Goal: Download file/media

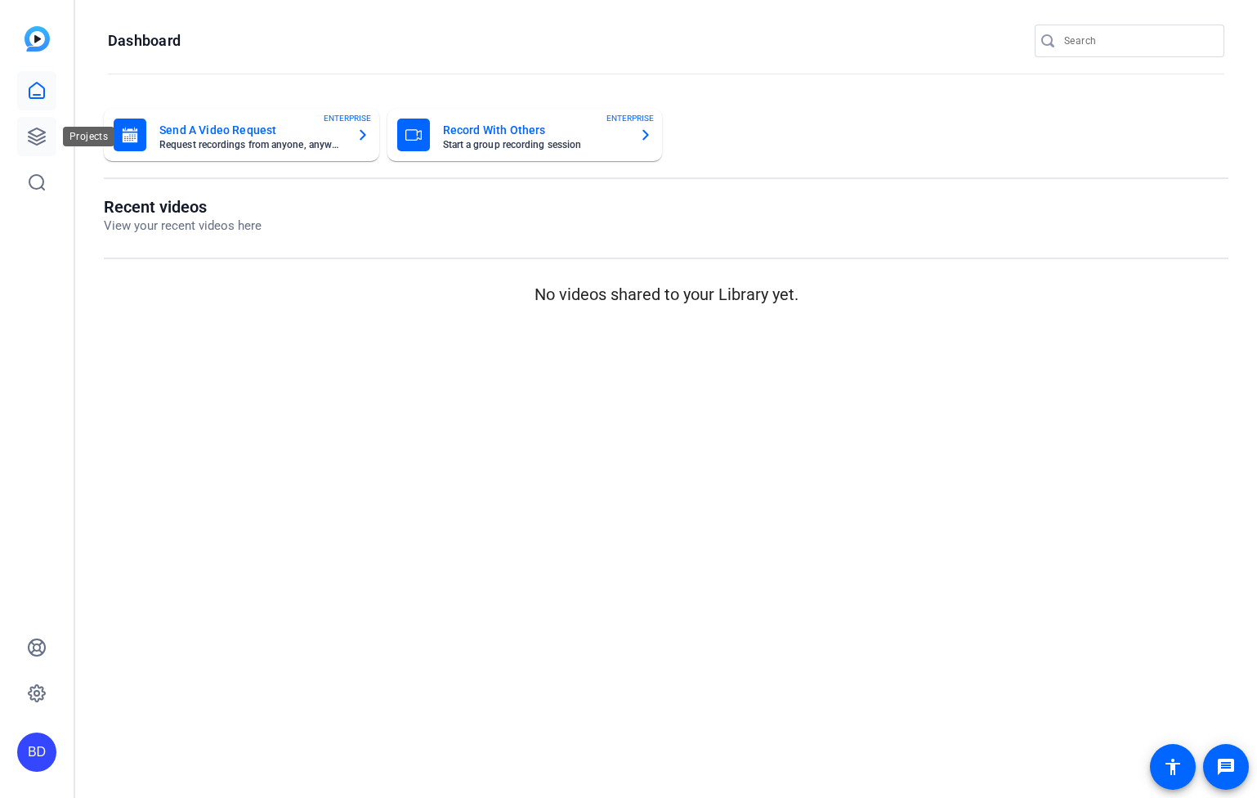
click at [28, 139] on icon at bounding box center [37, 137] width 20 height 20
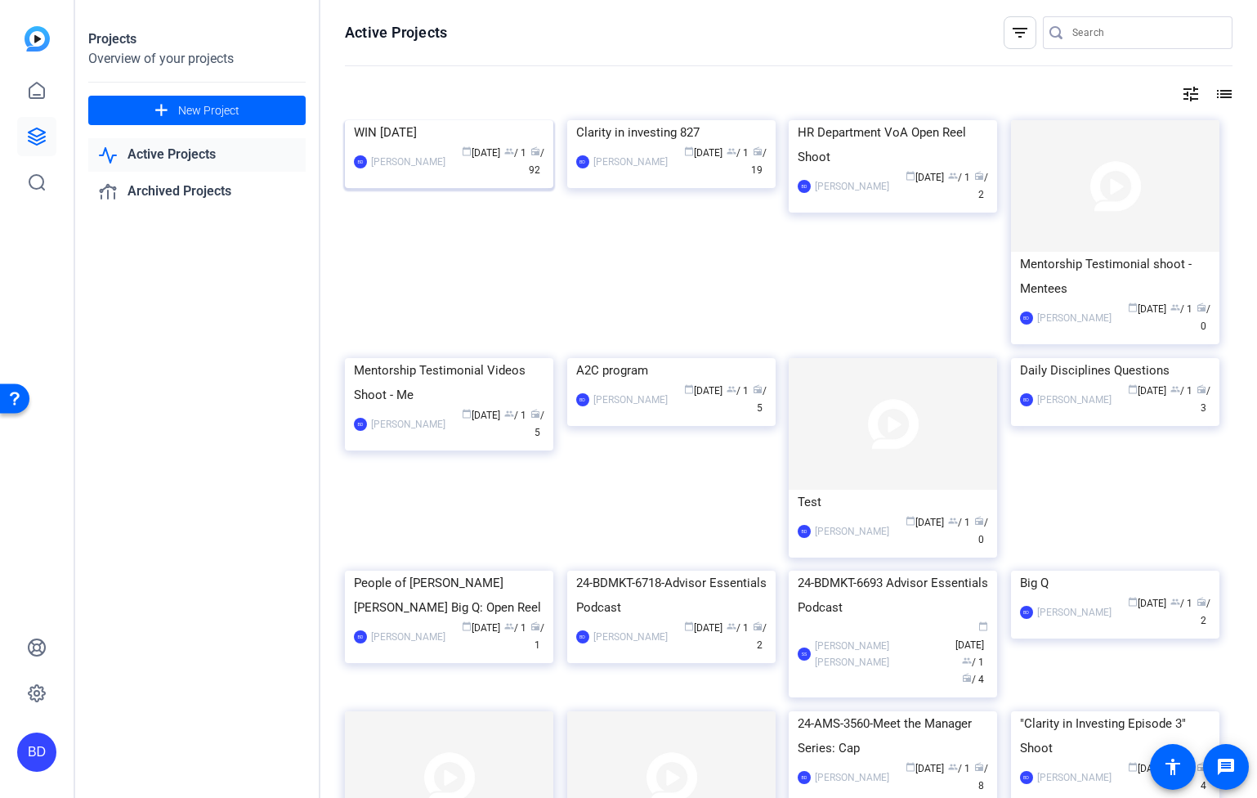
click at [429, 145] on div "WIN [DATE]" at bounding box center [449, 132] width 190 height 25
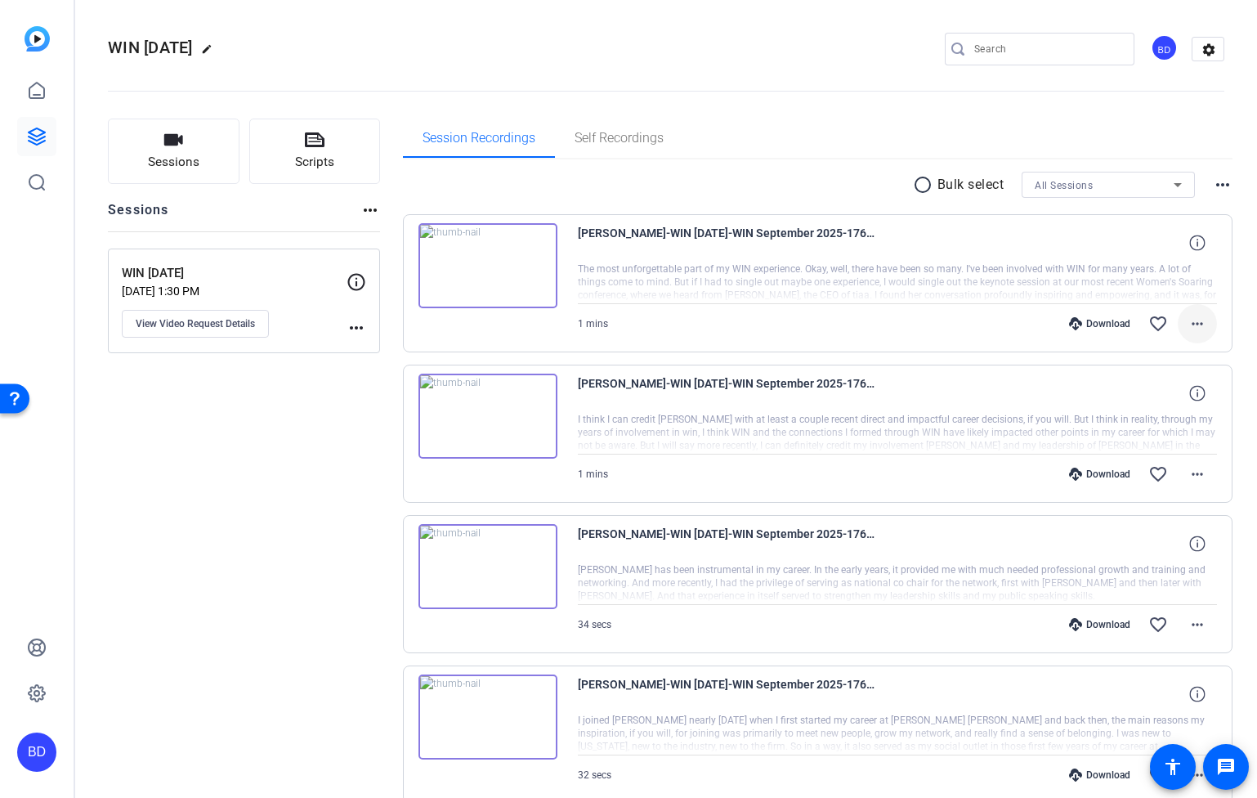
click at [1194, 320] on mat-icon "more_horiz" at bounding box center [1198, 324] width 20 height 20
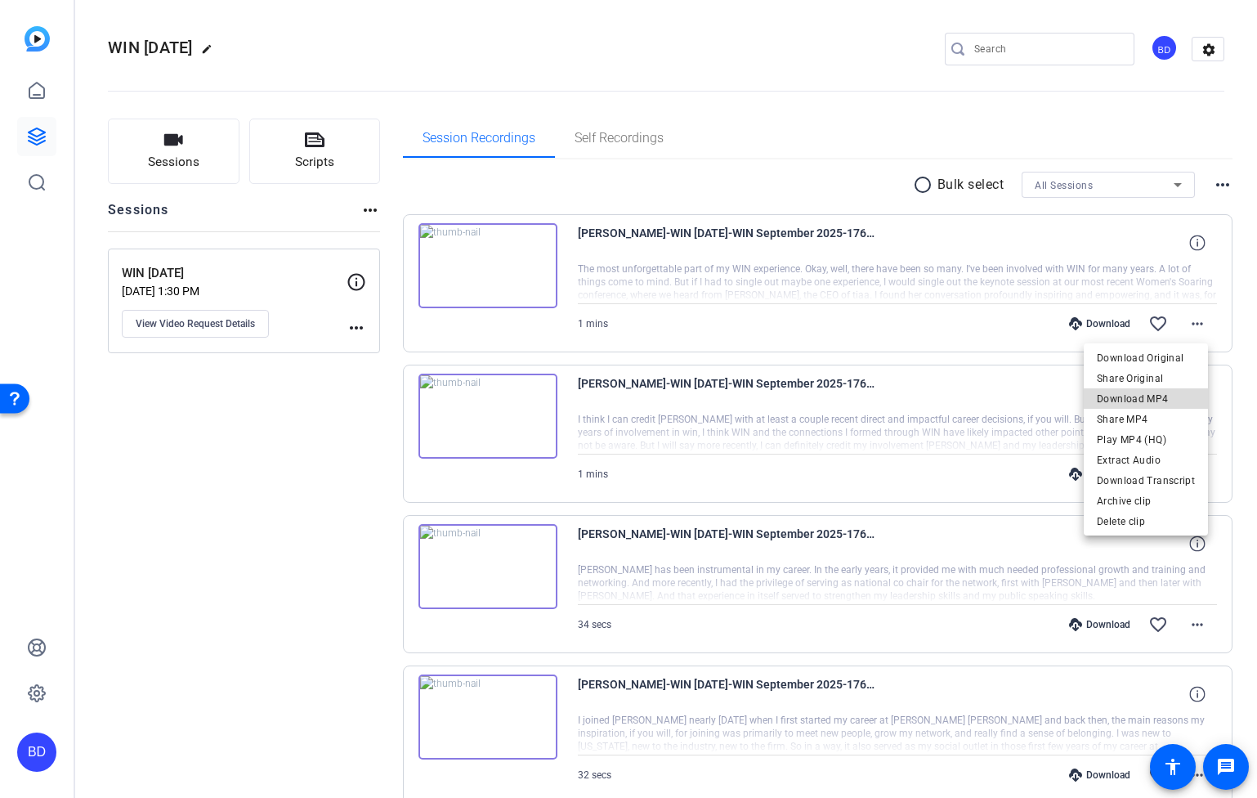
click at [1174, 394] on span "Download MP4" at bounding box center [1146, 399] width 98 height 20
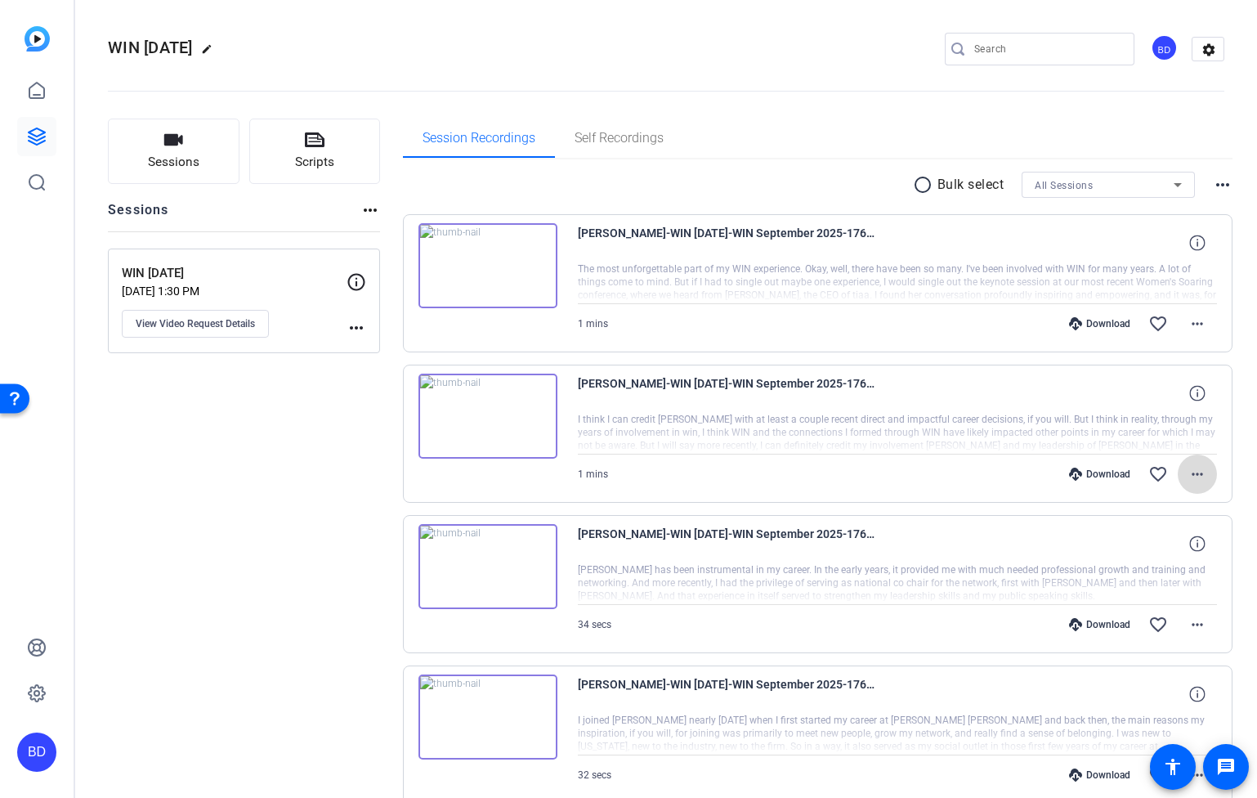
click at [1192, 478] on mat-icon "more_horiz" at bounding box center [1198, 474] width 20 height 20
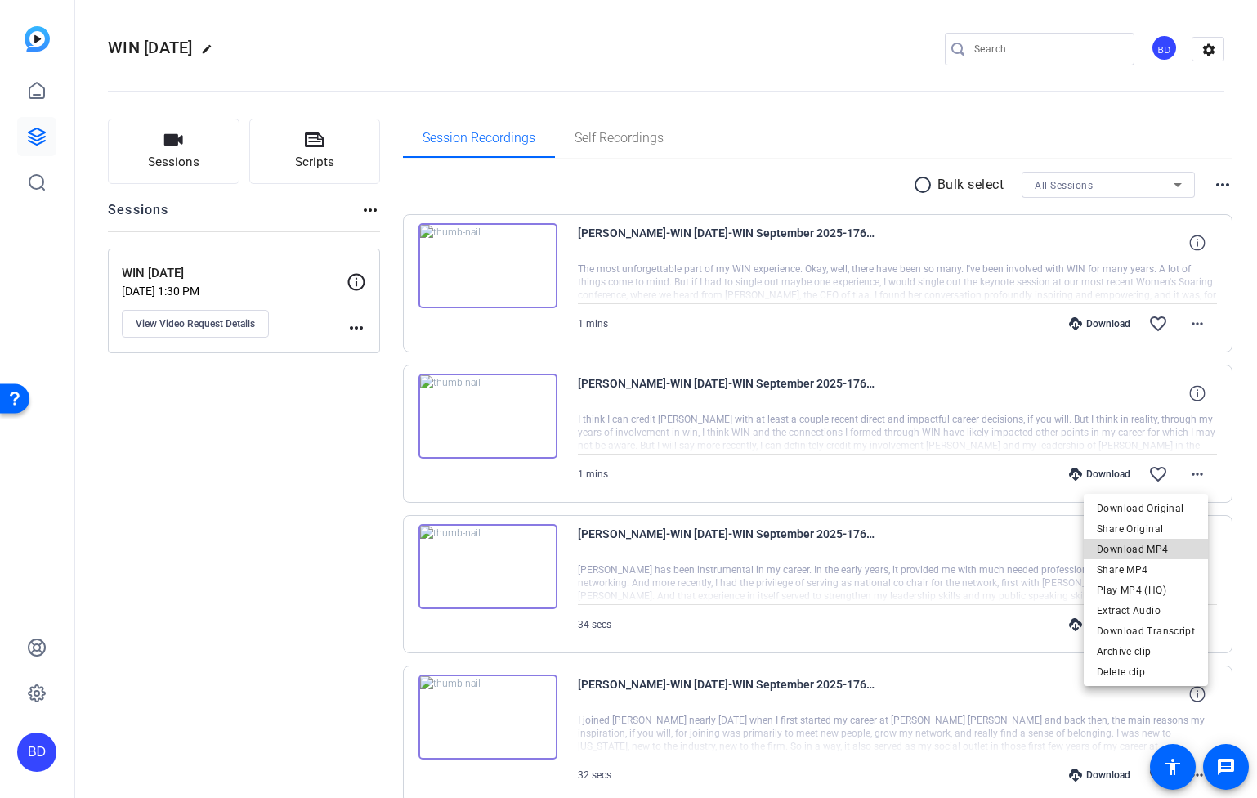
click at [1177, 543] on span "Download MP4" at bounding box center [1146, 549] width 98 height 20
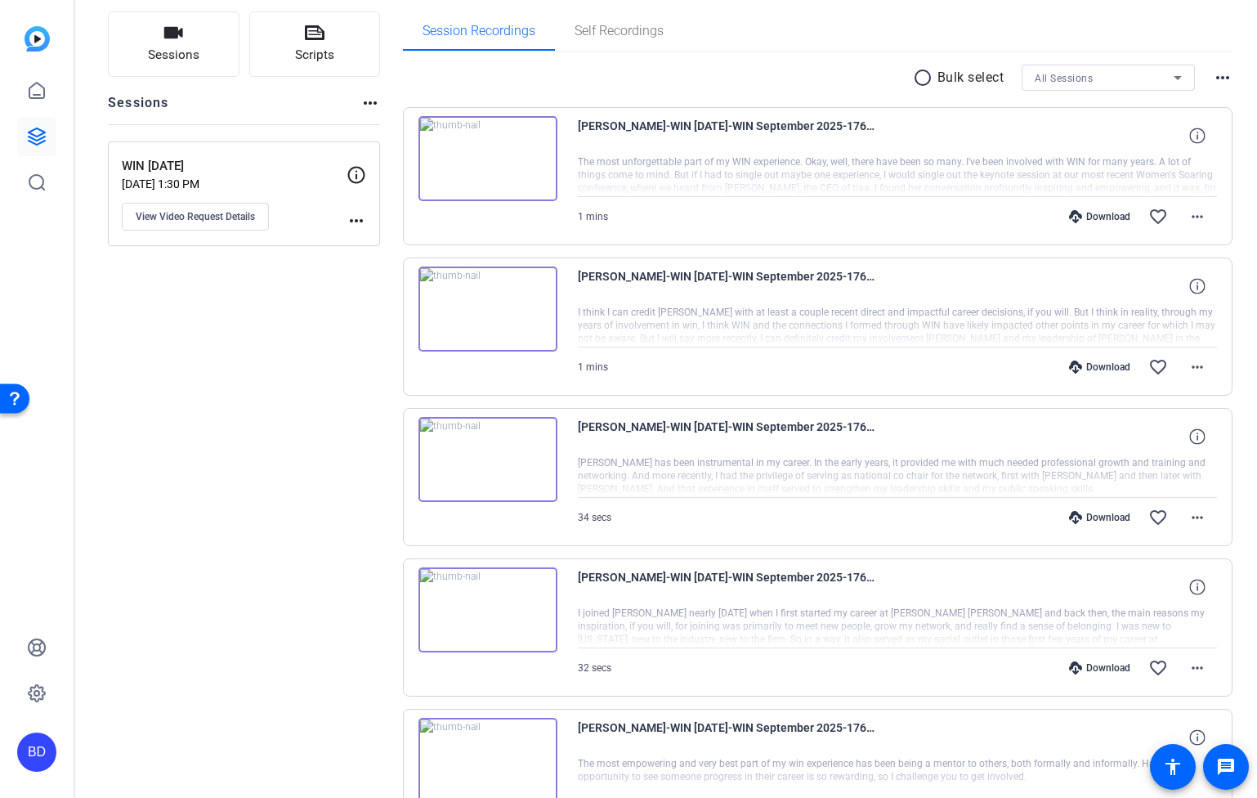
scroll to position [164, 0]
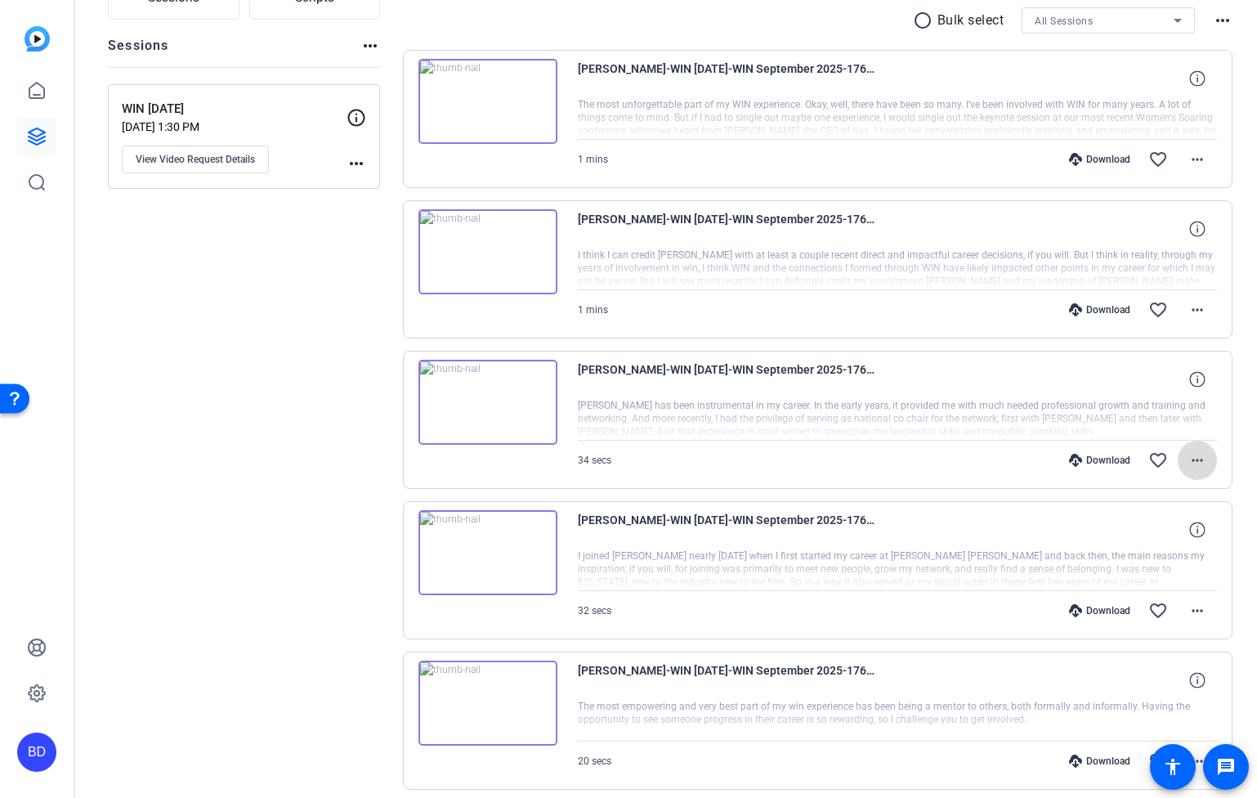
click at [1192, 465] on mat-icon "more_horiz" at bounding box center [1198, 460] width 20 height 20
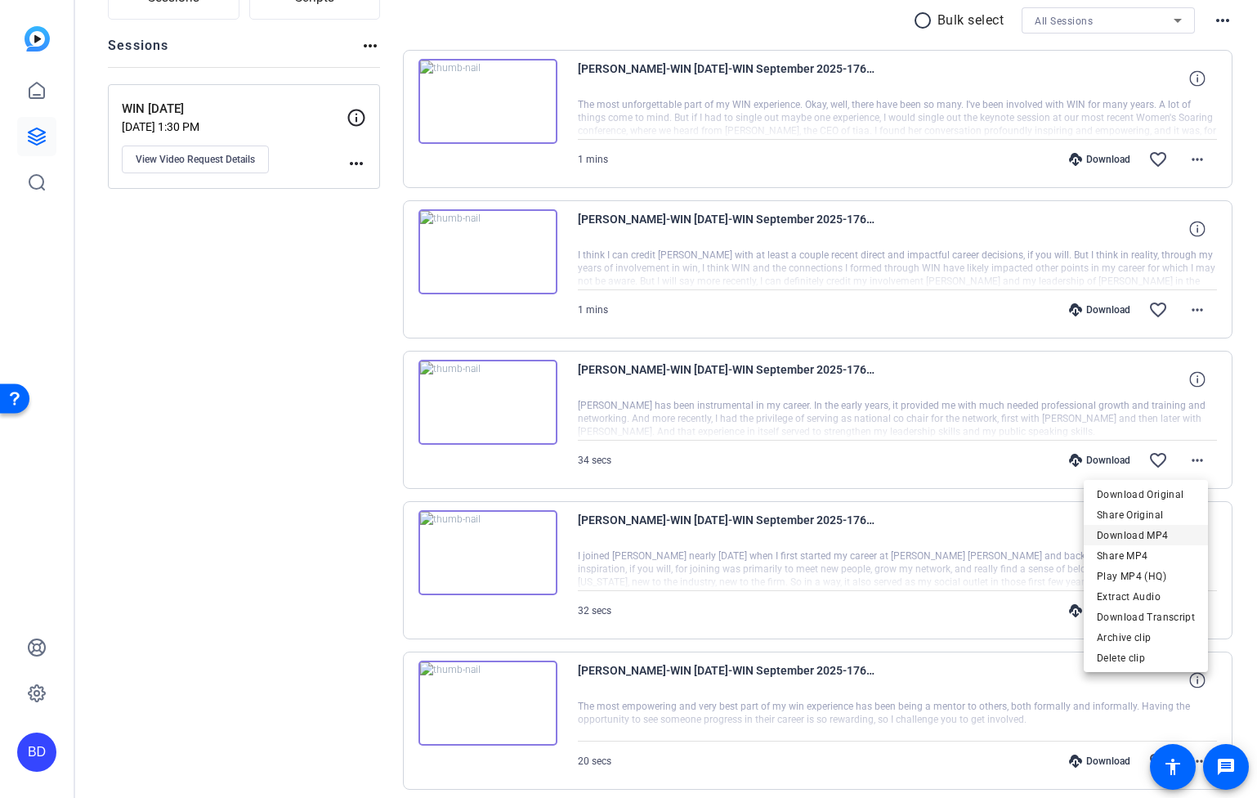
click at [1159, 532] on span "Download MP4" at bounding box center [1146, 536] width 98 height 20
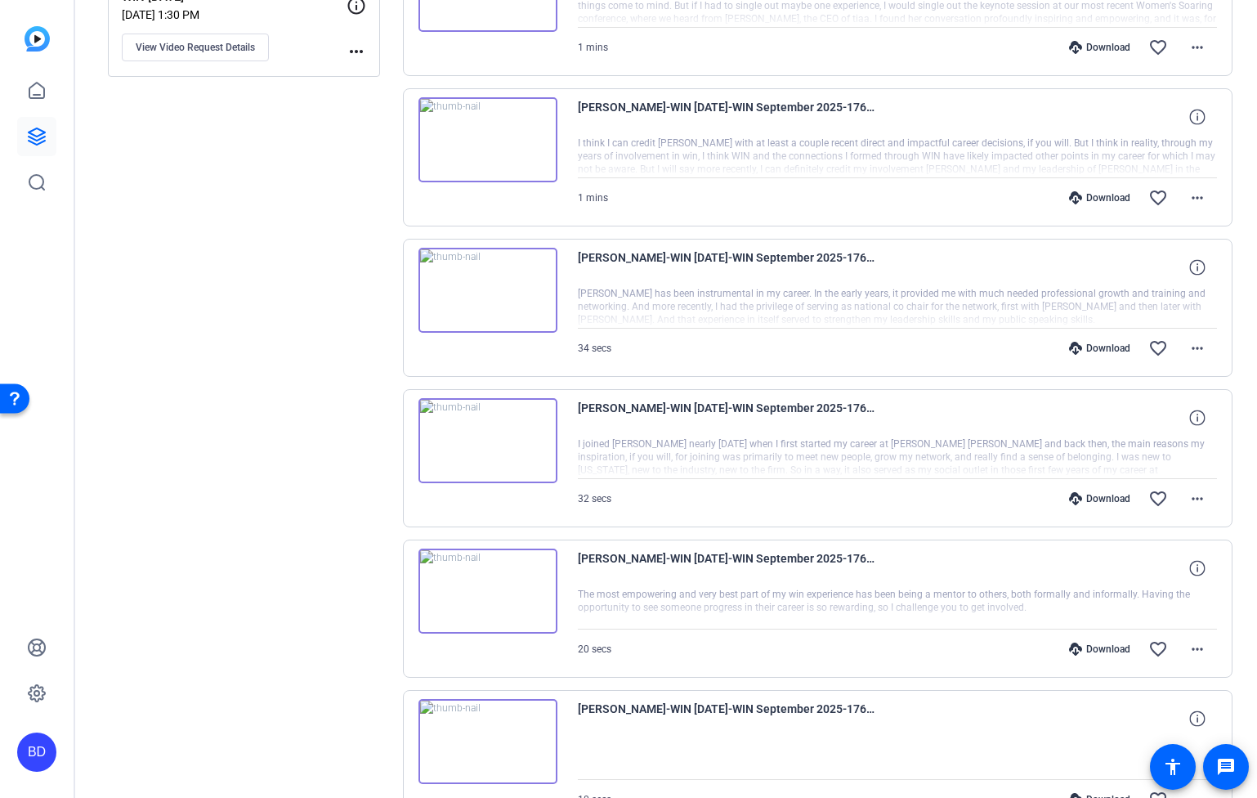
scroll to position [293, 0]
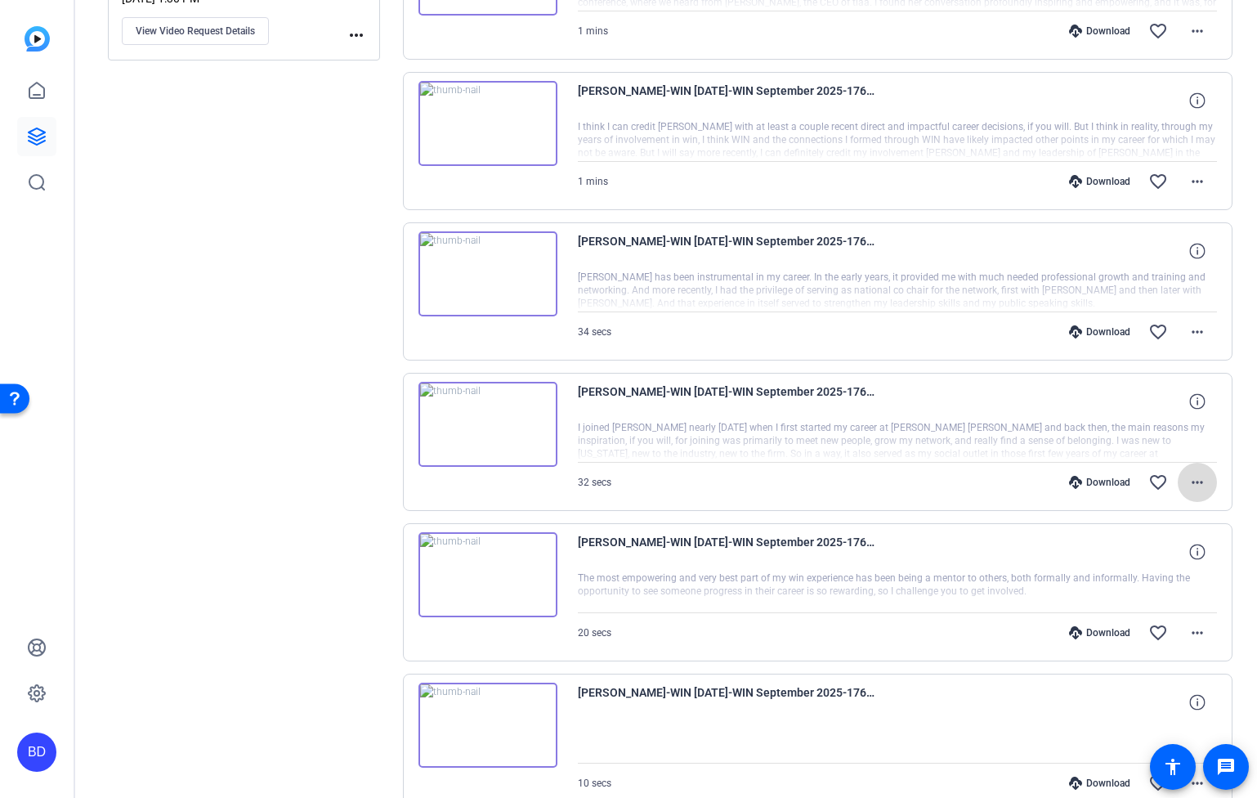
click at [1188, 481] on mat-icon "more_horiz" at bounding box center [1198, 482] width 20 height 20
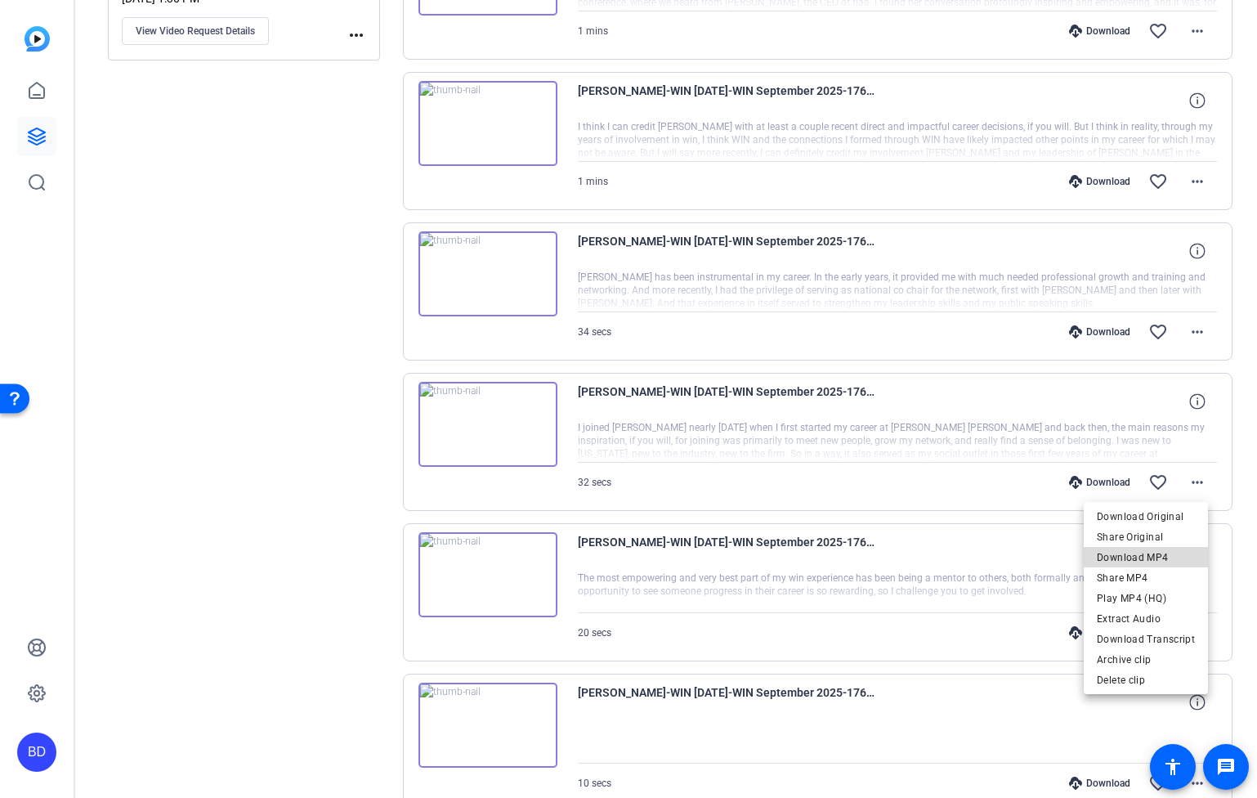
click at [1163, 553] on span "Download MP4" at bounding box center [1146, 557] width 98 height 20
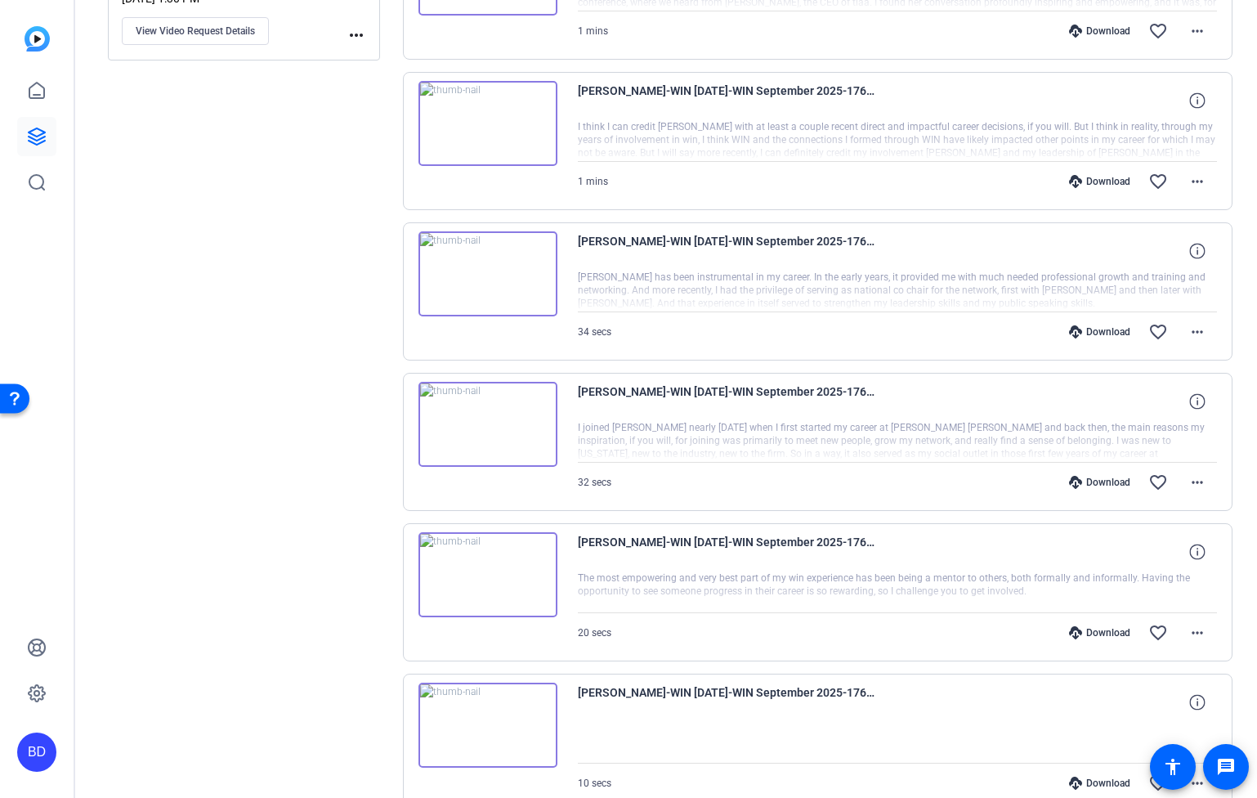
click at [1109, 631] on div "Download" at bounding box center [1100, 632] width 78 height 13
click at [1194, 634] on mat-icon "more_horiz" at bounding box center [1198, 633] width 20 height 20
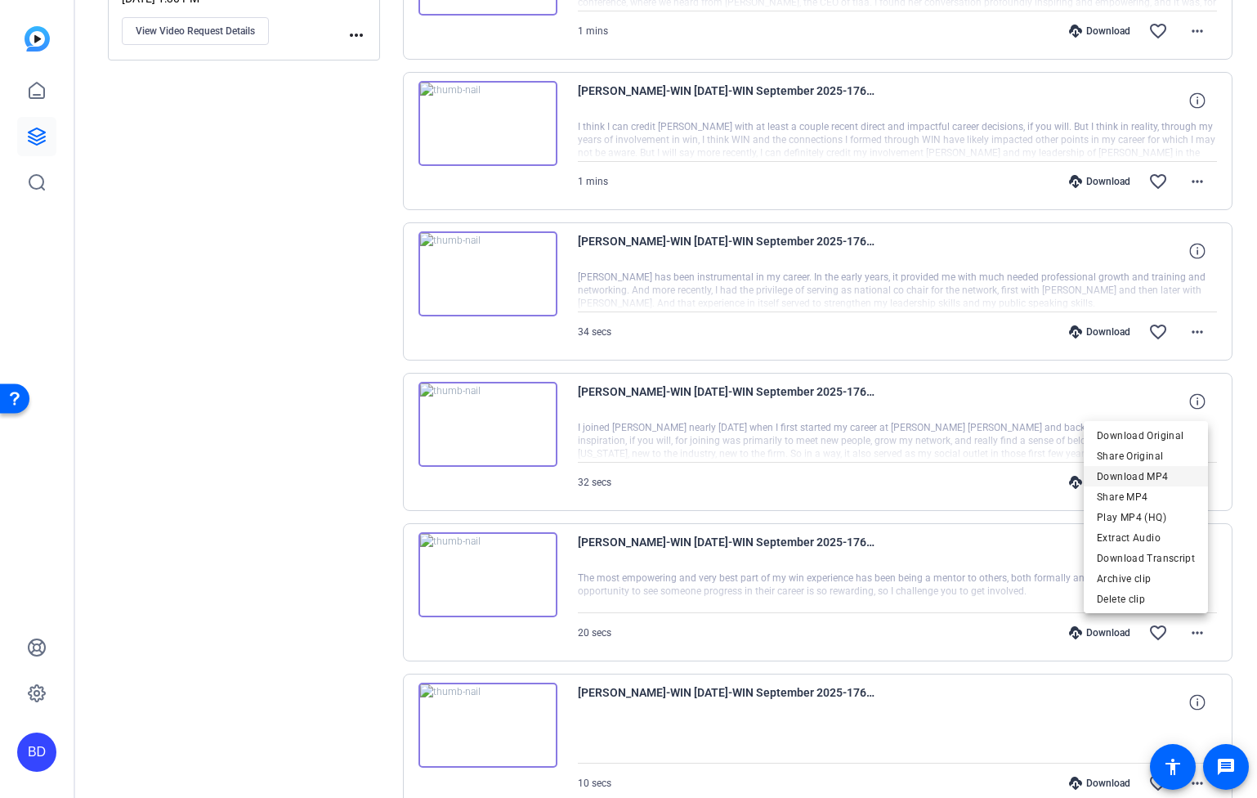
click at [1151, 479] on span "Download MP4" at bounding box center [1146, 476] width 98 height 20
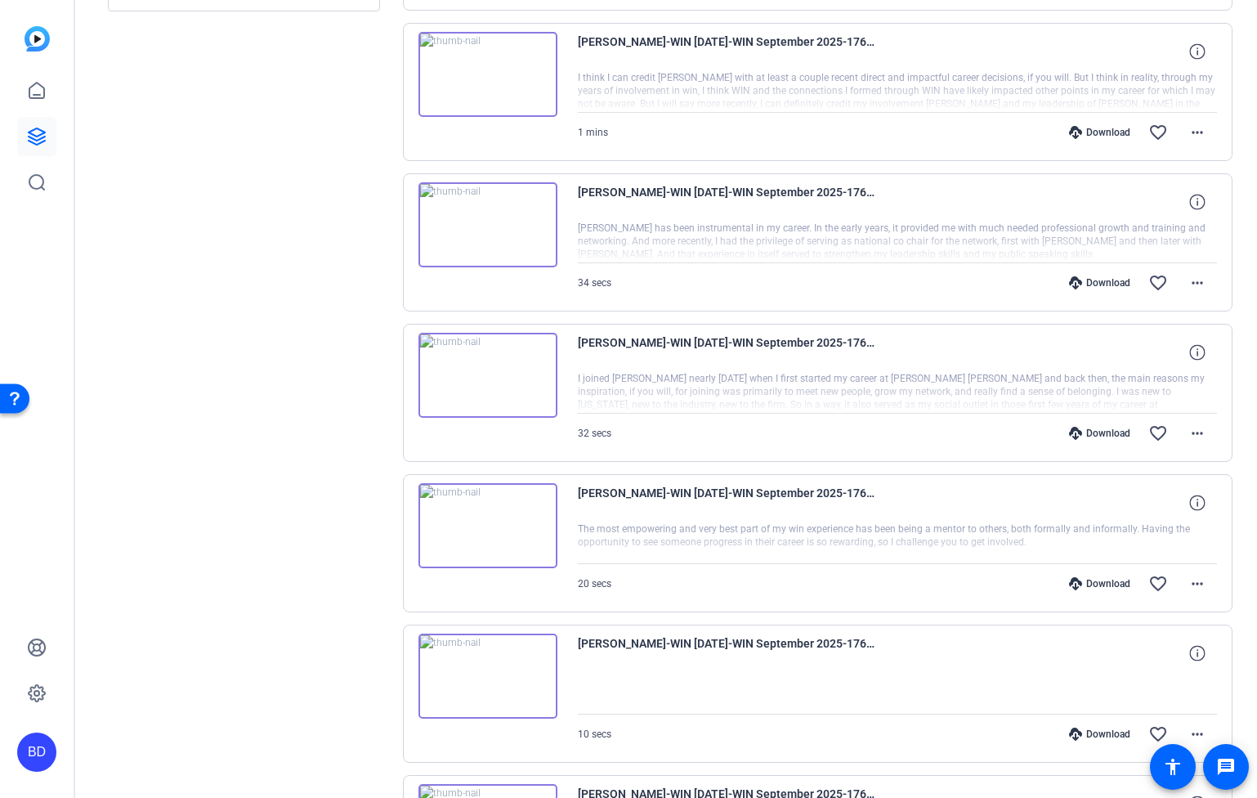
scroll to position [633, 0]
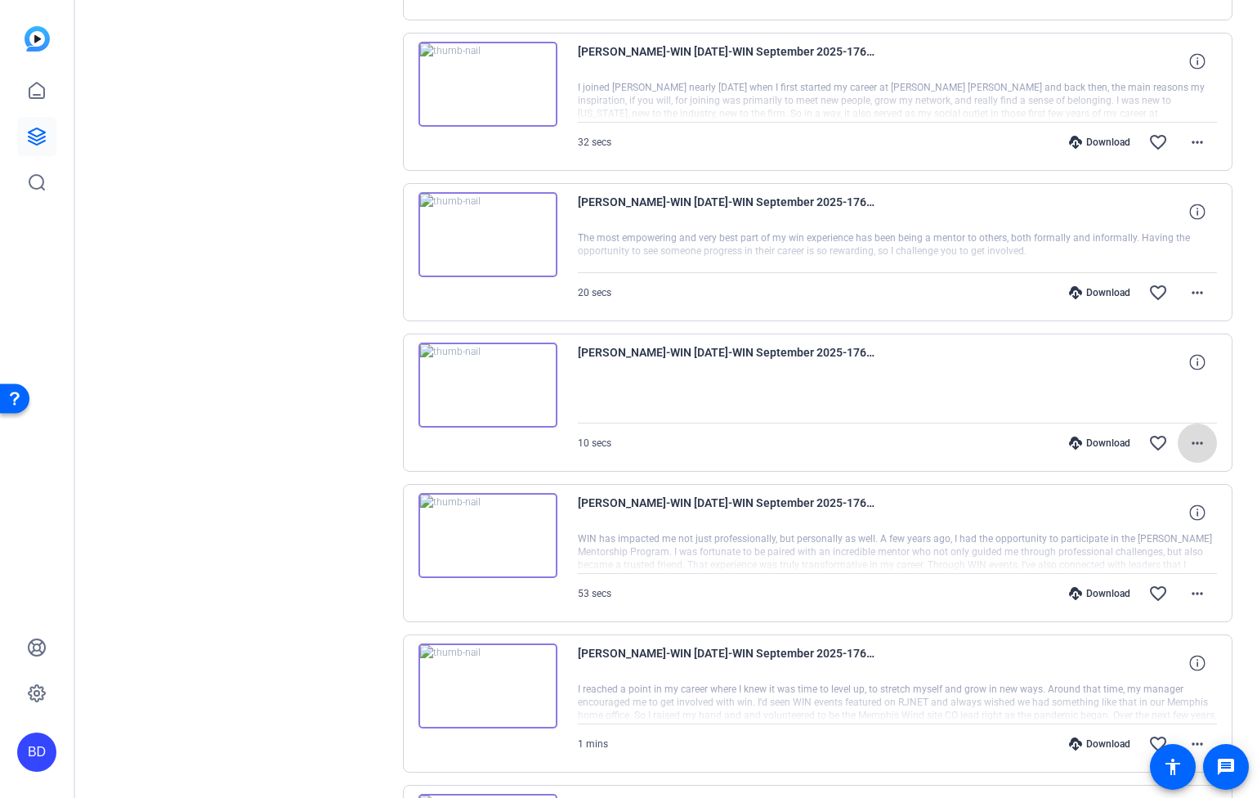
click at [1195, 441] on mat-icon "more_horiz" at bounding box center [1198, 443] width 20 height 20
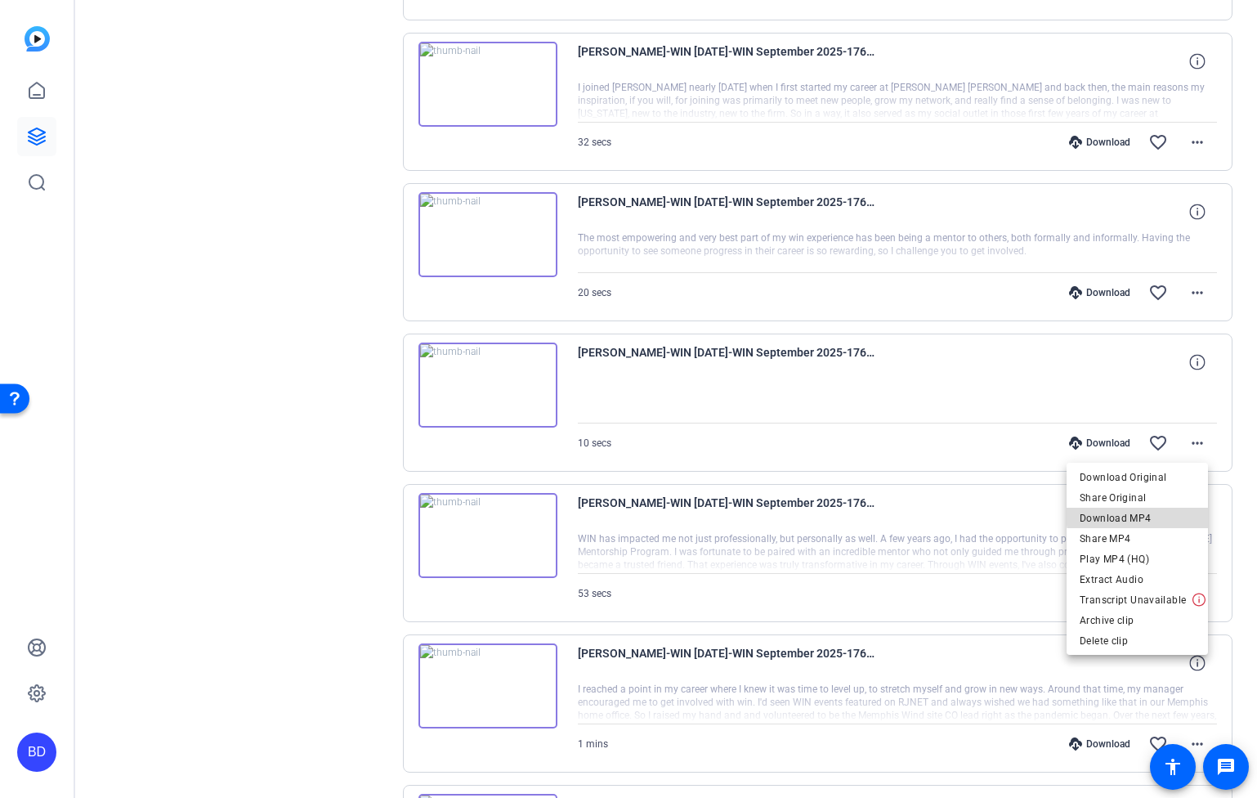
click at [1164, 512] on span "Download MP4" at bounding box center [1137, 518] width 115 height 20
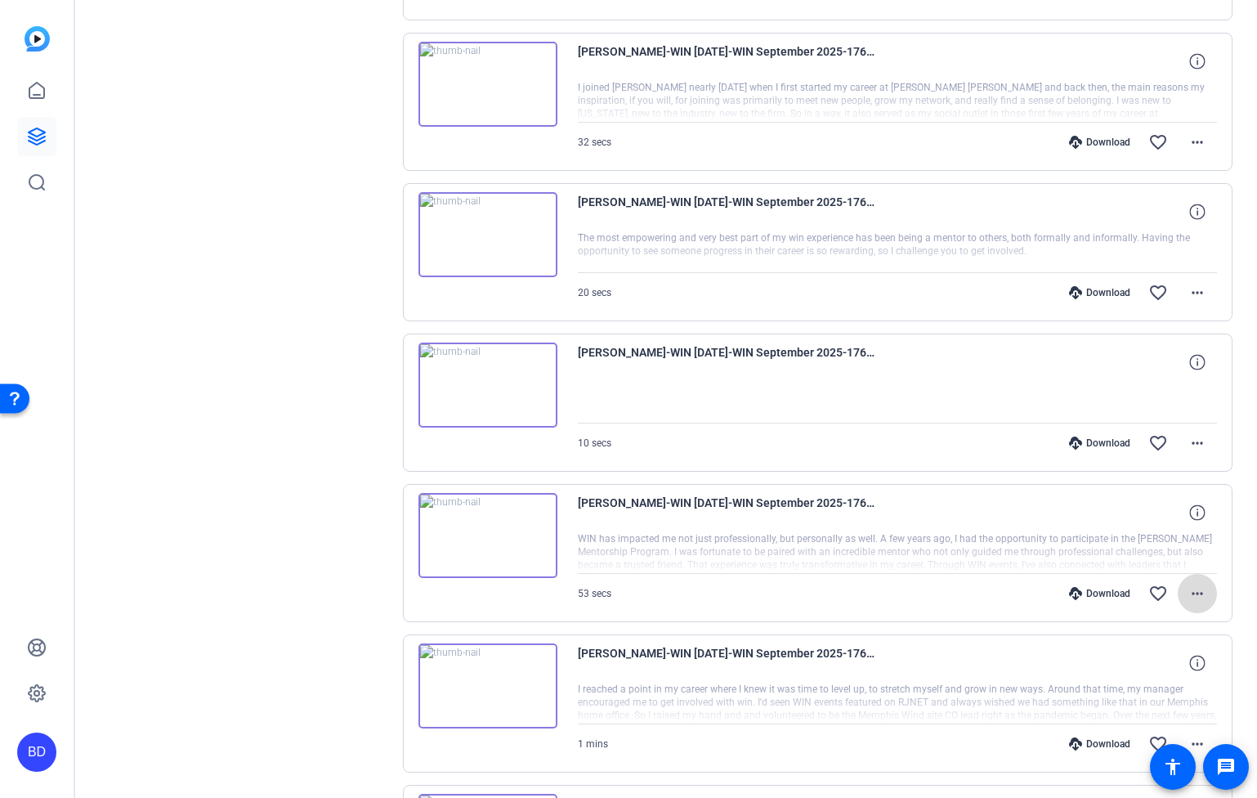
click at [1191, 596] on mat-icon "more_horiz" at bounding box center [1198, 594] width 20 height 20
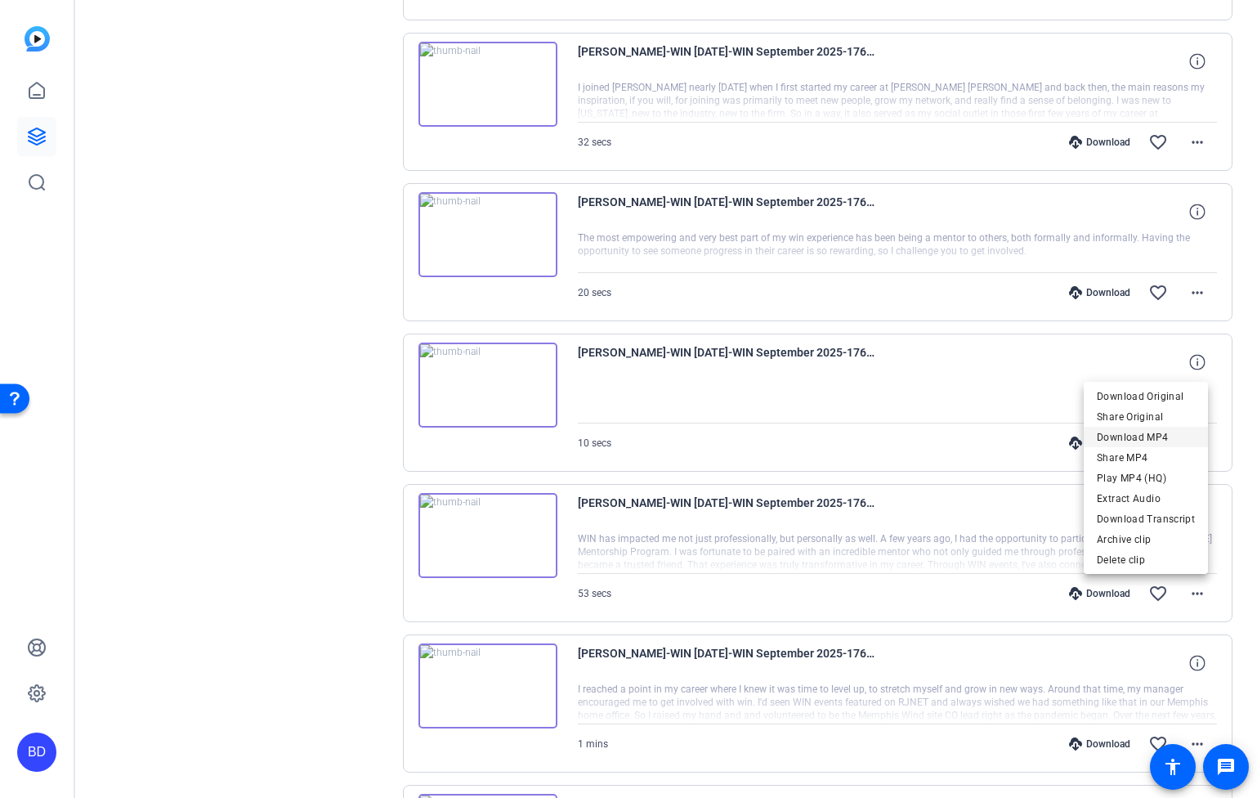
click at [1160, 437] on span "Download MP4" at bounding box center [1146, 437] width 98 height 20
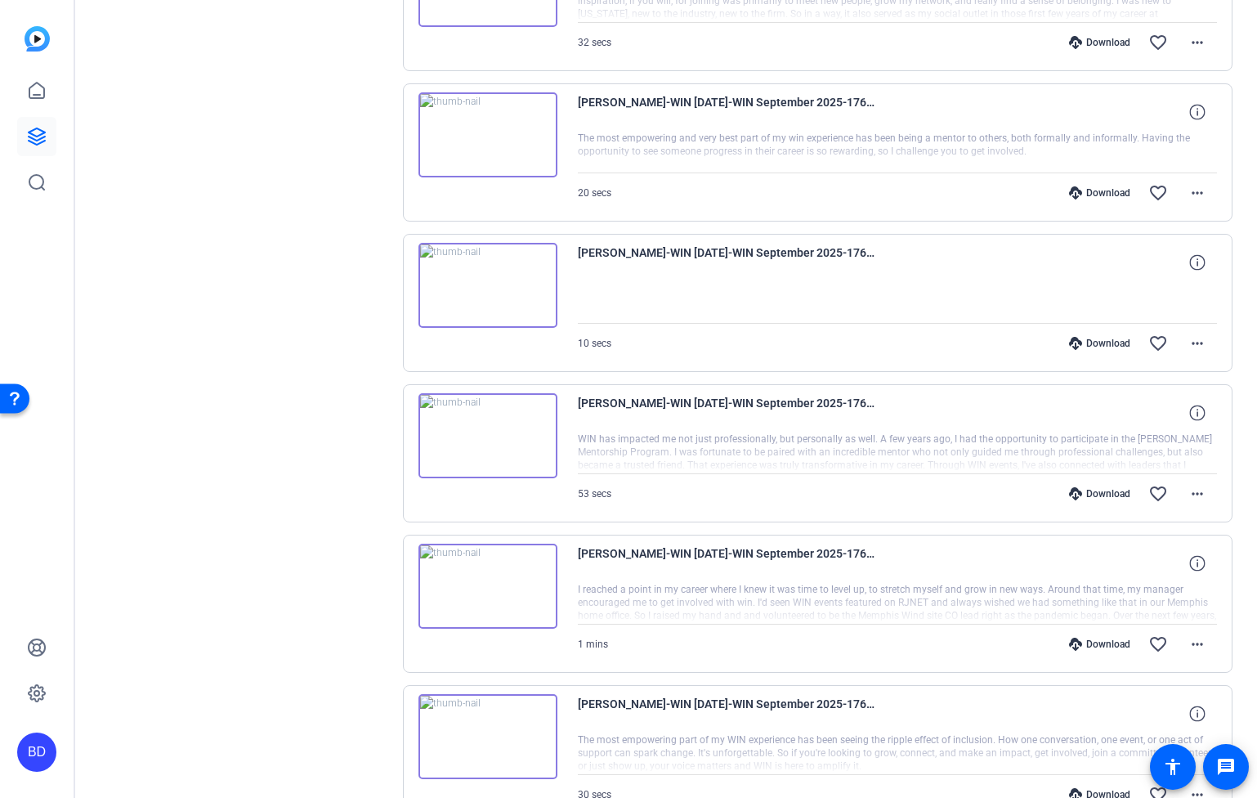
scroll to position [848, 0]
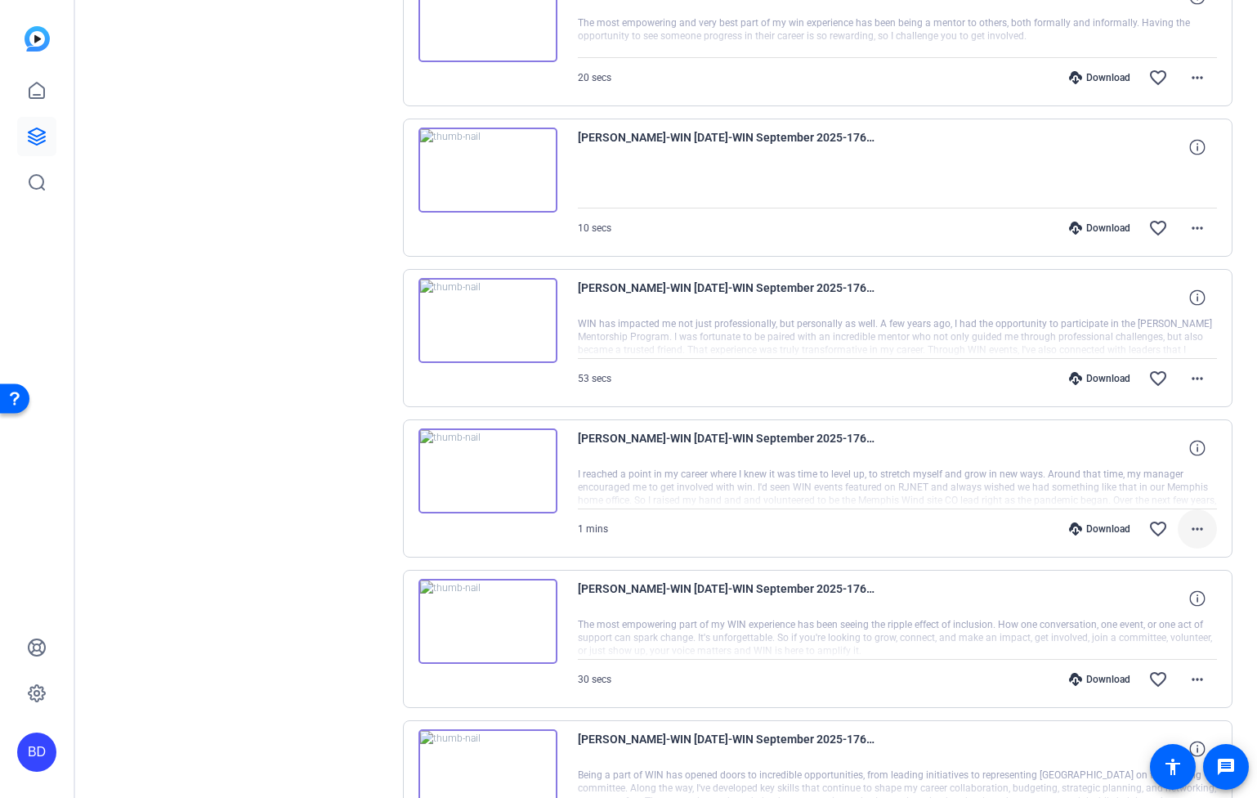
click at [1189, 535] on mat-icon "more_horiz" at bounding box center [1198, 529] width 20 height 20
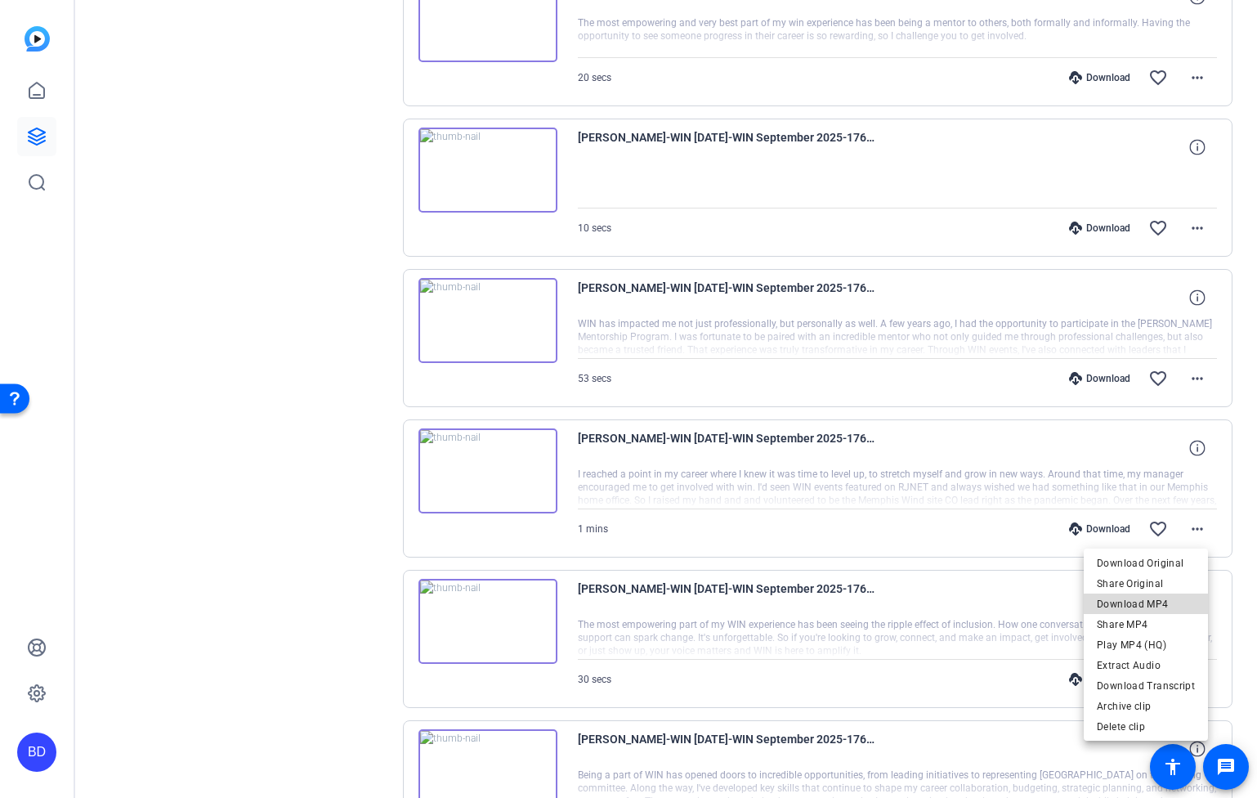
click at [1174, 606] on span "Download MP4" at bounding box center [1146, 604] width 98 height 20
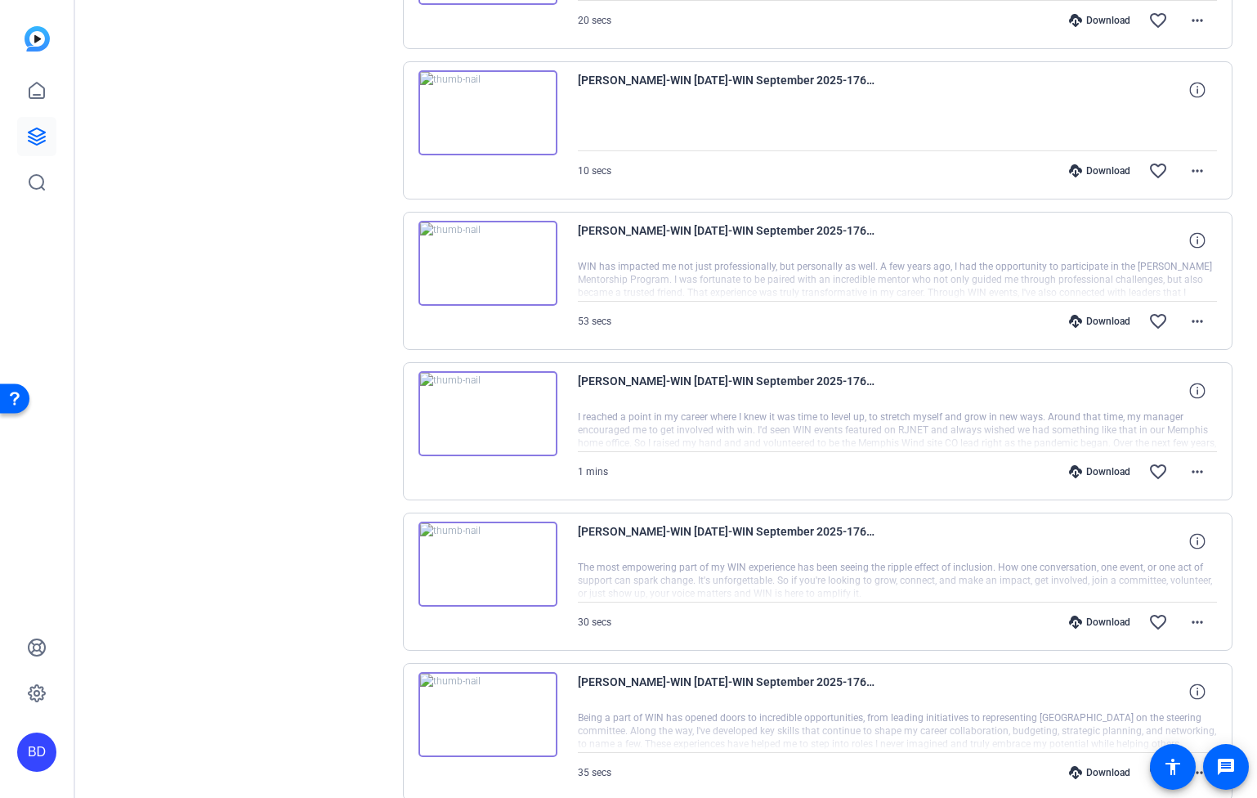
scroll to position [1010, 0]
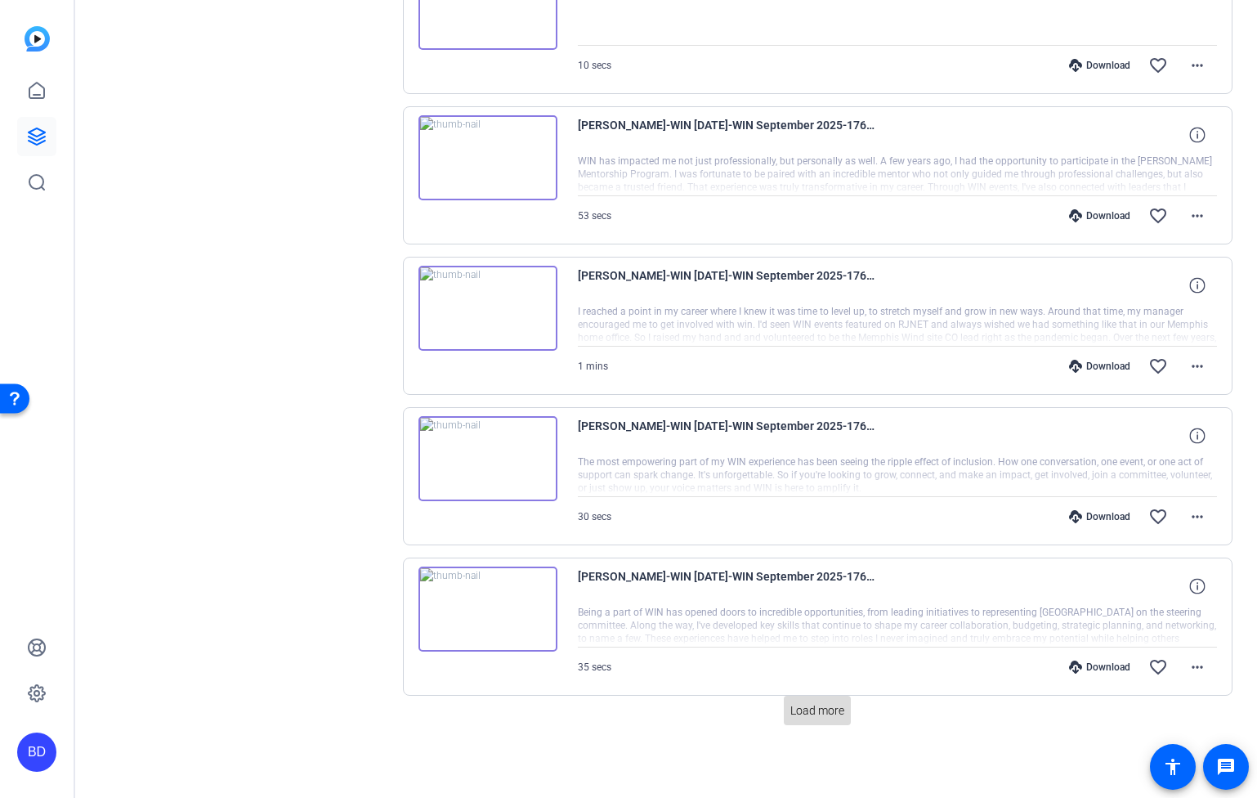
click at [807, 708] on span "Load more" at bounding box center [817, 710] width 54 height 17
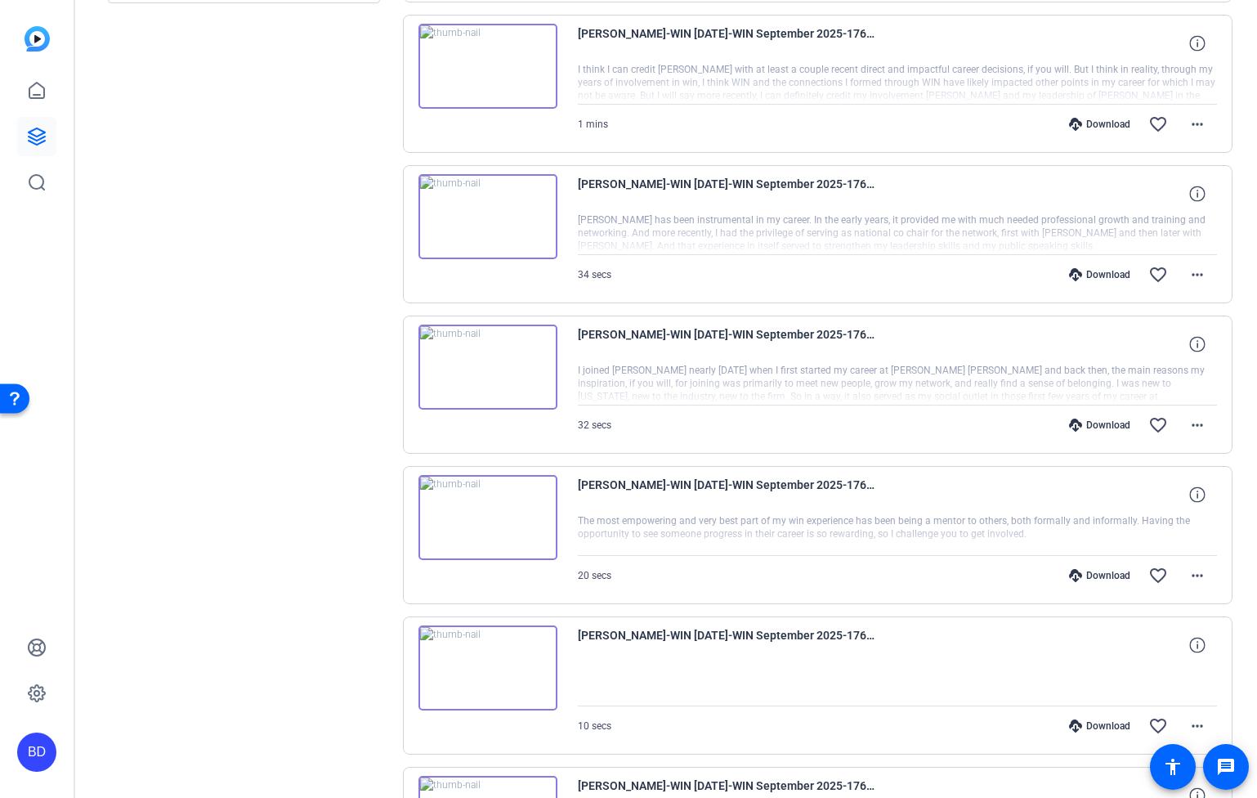
scroll to position [0, 0]
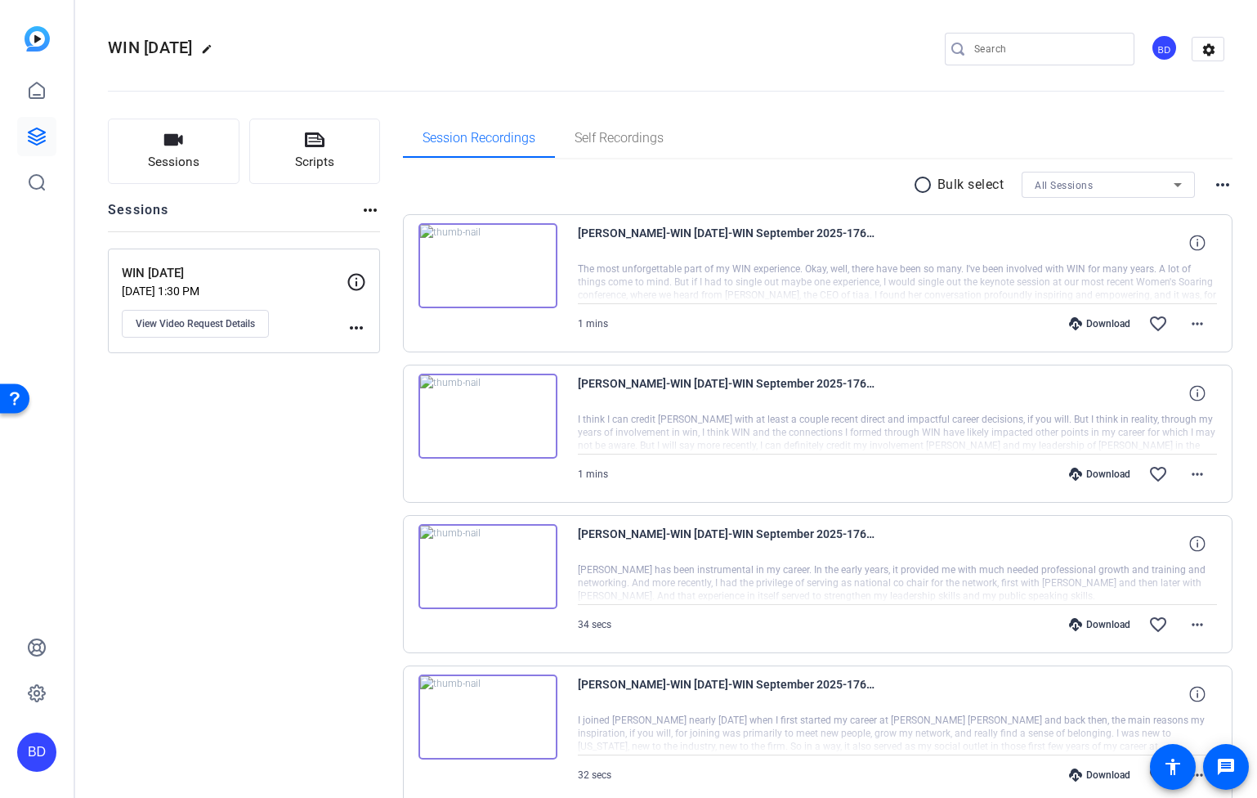
click at [1007, 48] on input "Search" at bounding box center [1047, 49] width 147 height 20
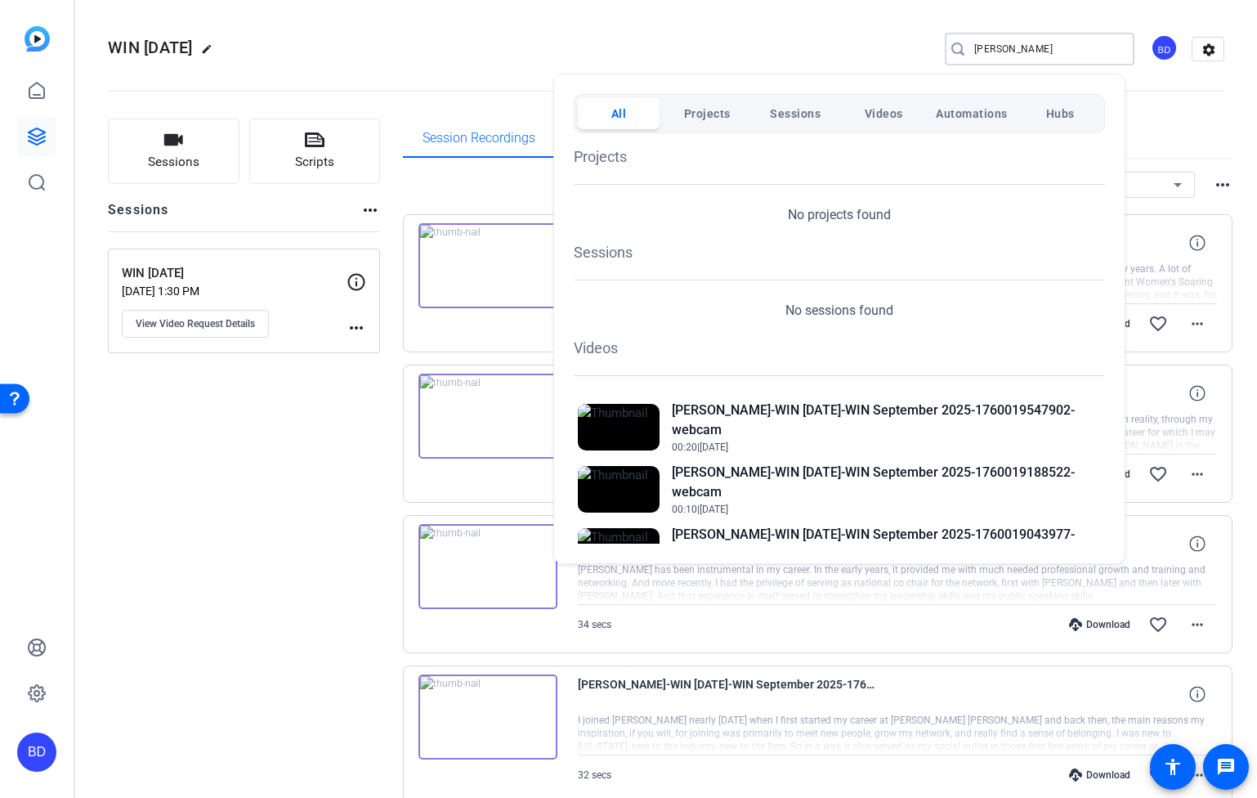
click at [694, 37] on div at bounding box center [628, 399] width 1257 height 798
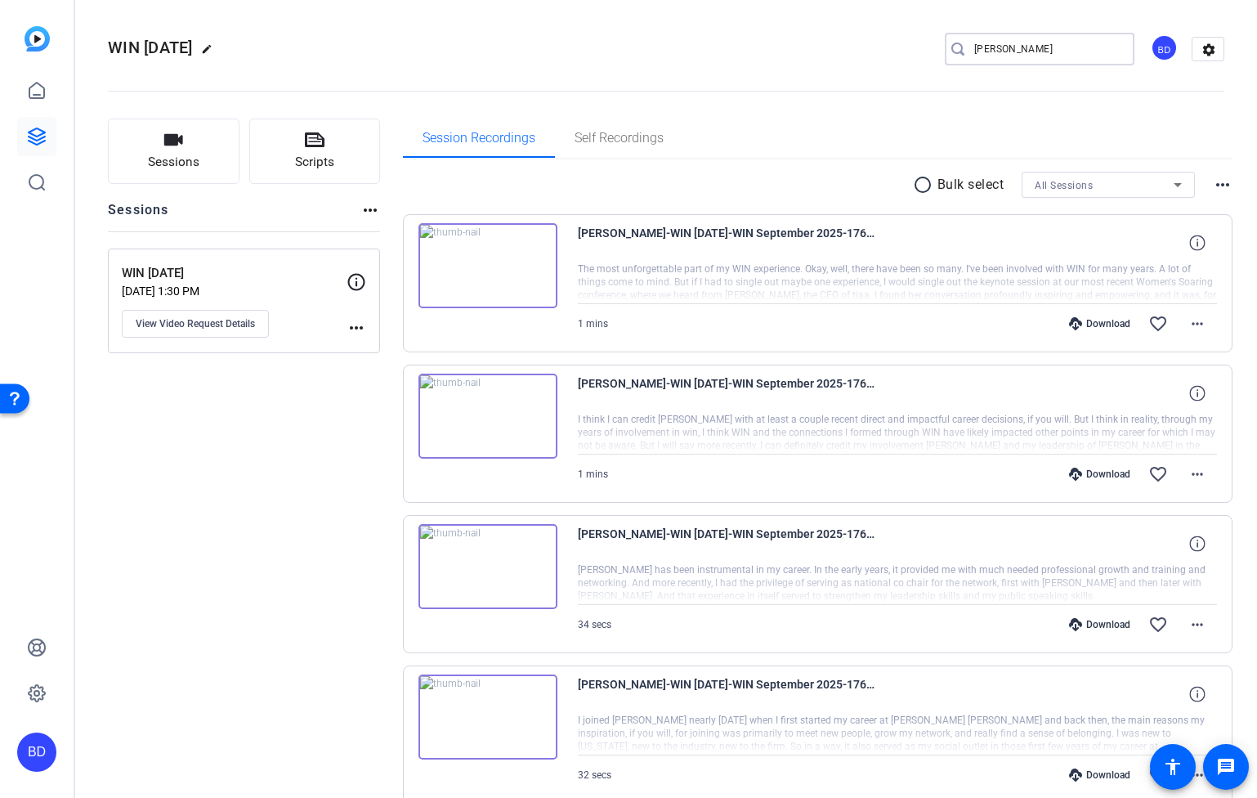
click at [1048, 42] on input "peggy" at bounding box center [1047, 49] width 147 height 20
click at [1045, 43] on input "peggy" at bounding box center [1047, 49] width 147 height 20
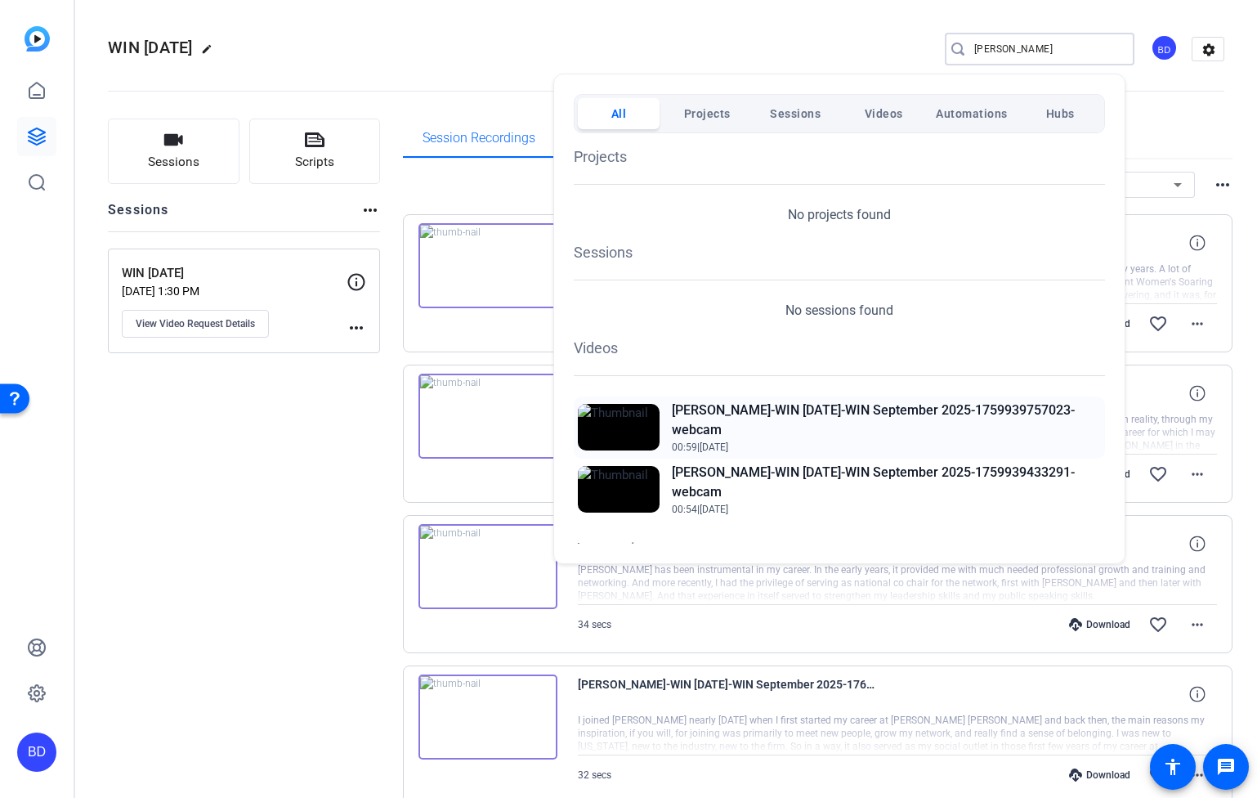
type input "[PERSON_NAME]"
click at [1001, 416] on h2 "[PERSON_NAME]-WIN [DATE]-WIN September 2025-1759939757023-webcam" at bounding box center [886, 419] width 429 height 39
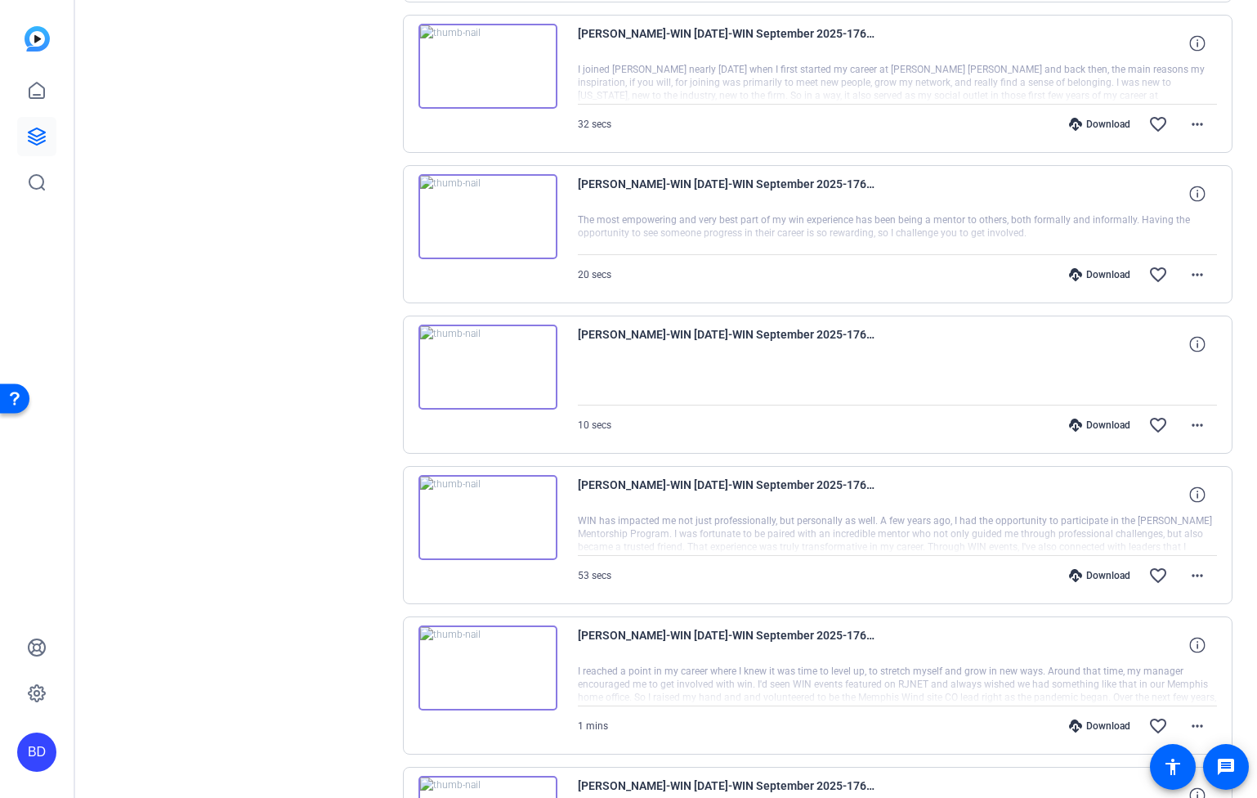
scroll to position [1010, 0]
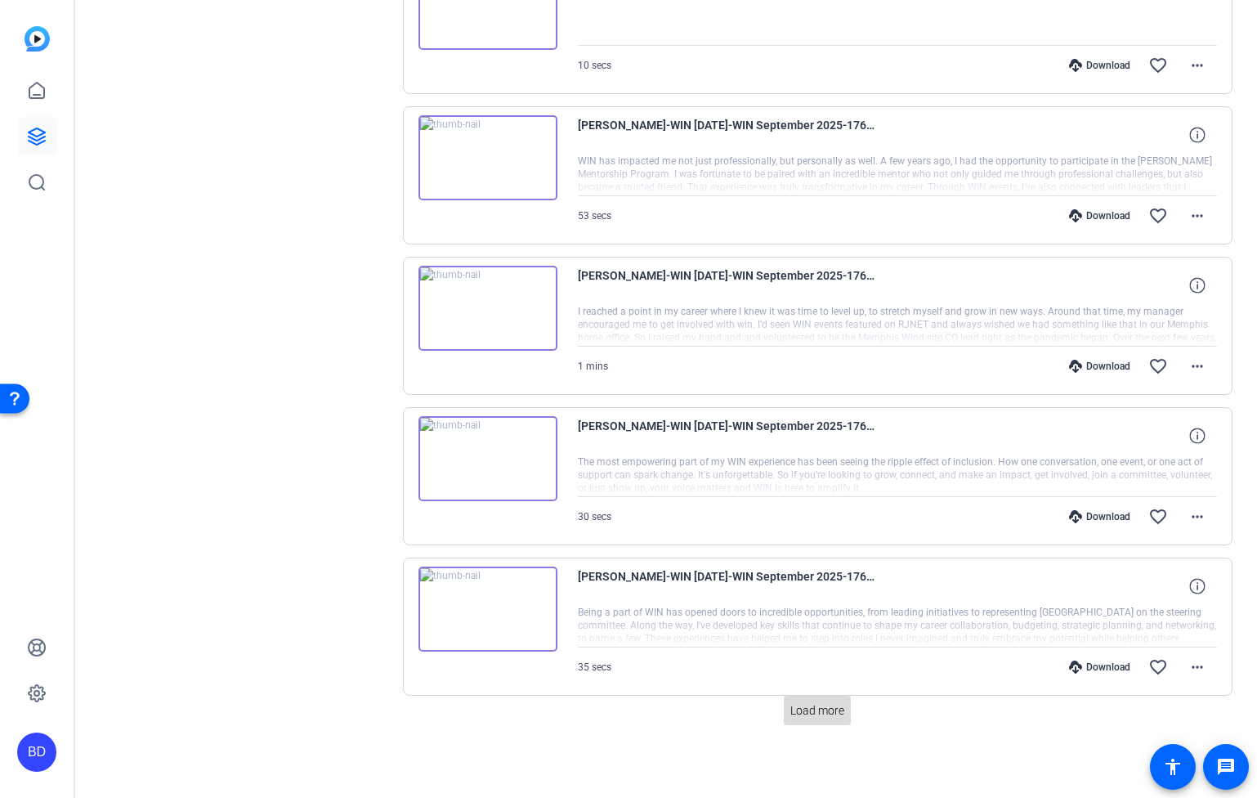
click at [825, 704] on span "Load more" at bounding box center [817, 710] width 54 height 17
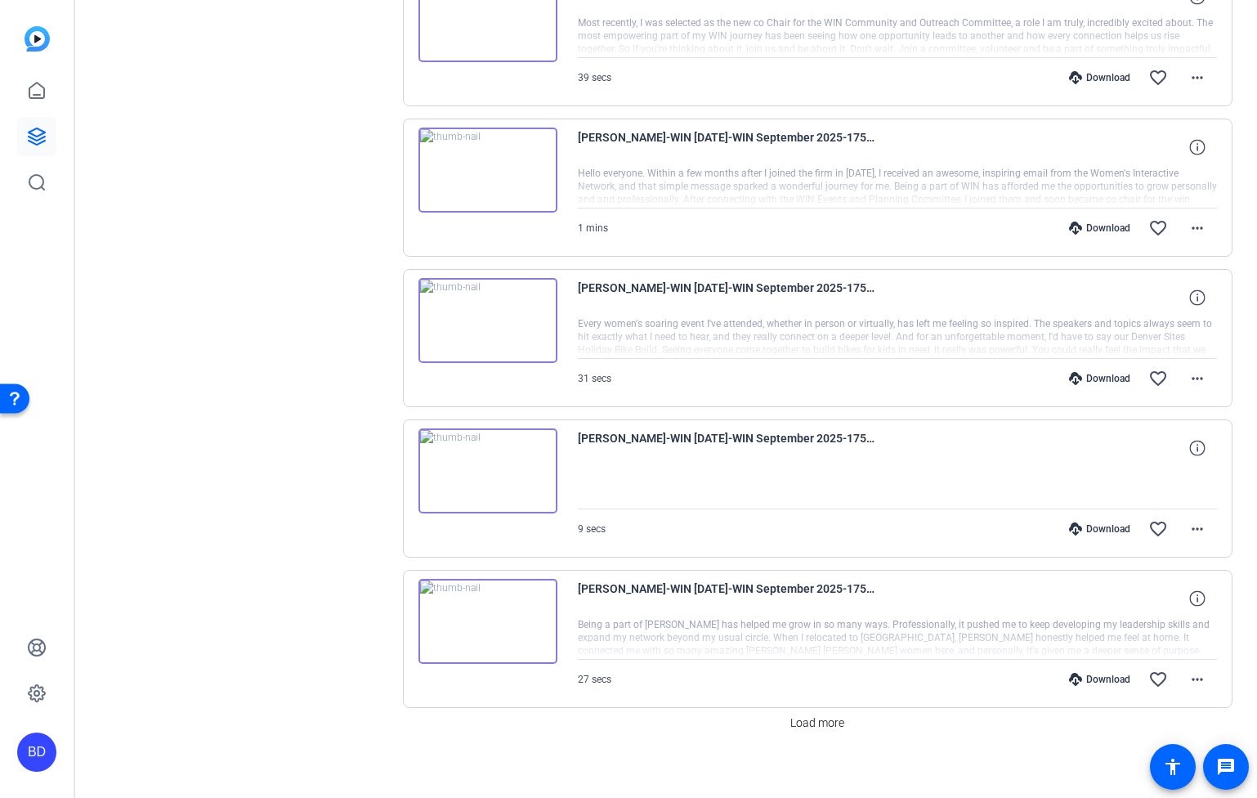
scroll to position [2514, 0]
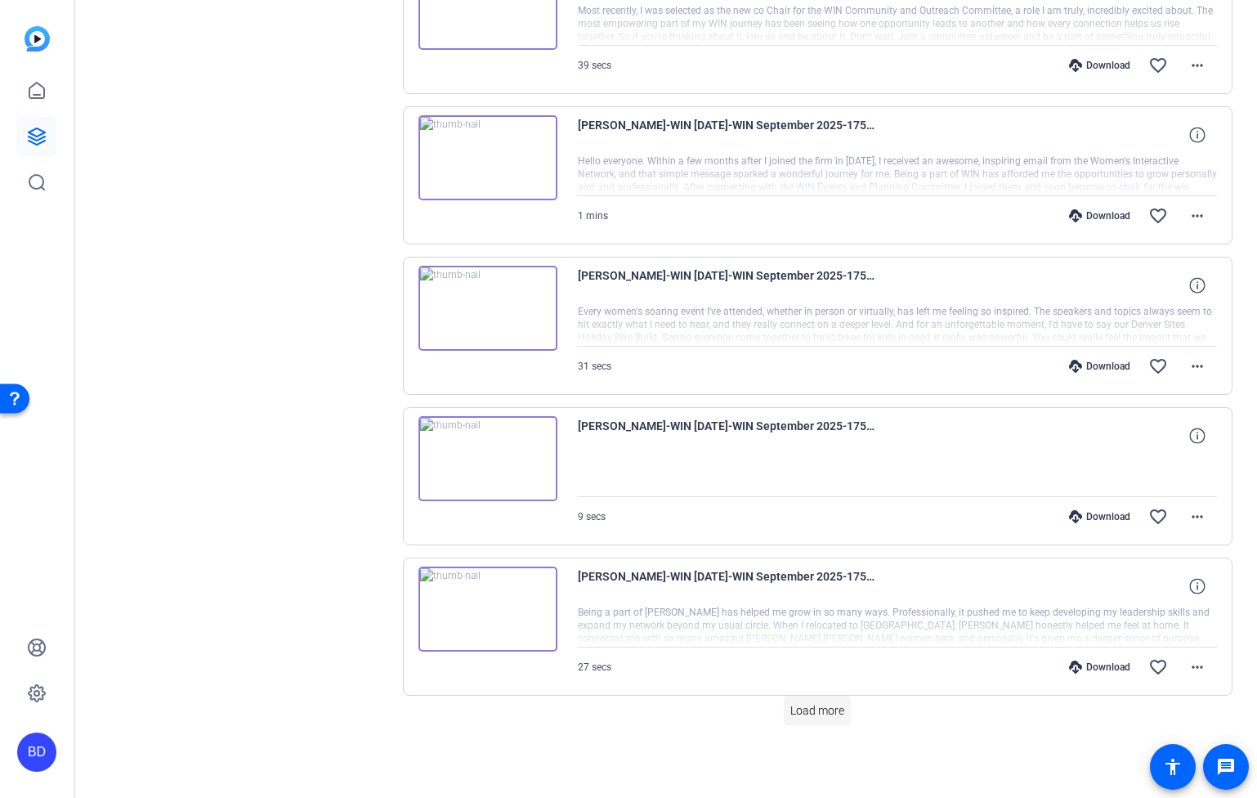
click at [821, 713] on span "Load more" at bounding box center [817, 710] width 54 height 17
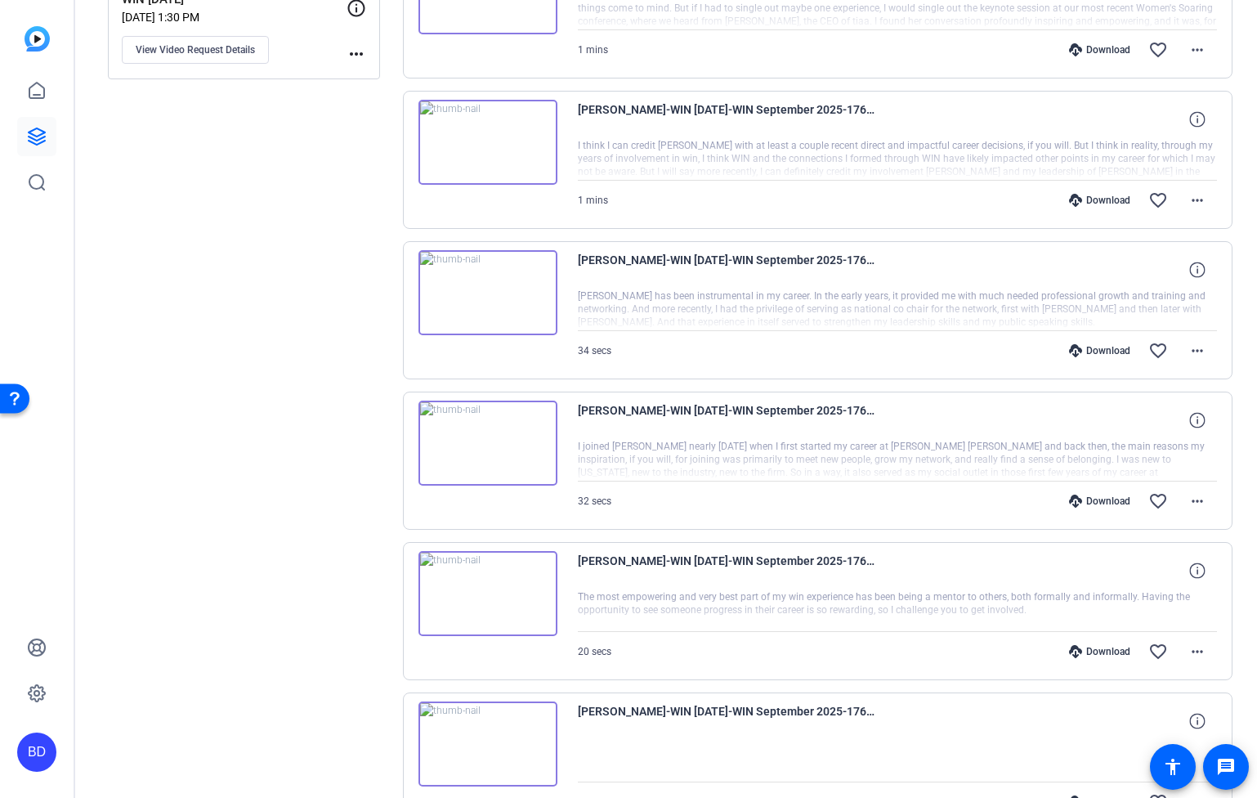
scroll to position [0, 0]
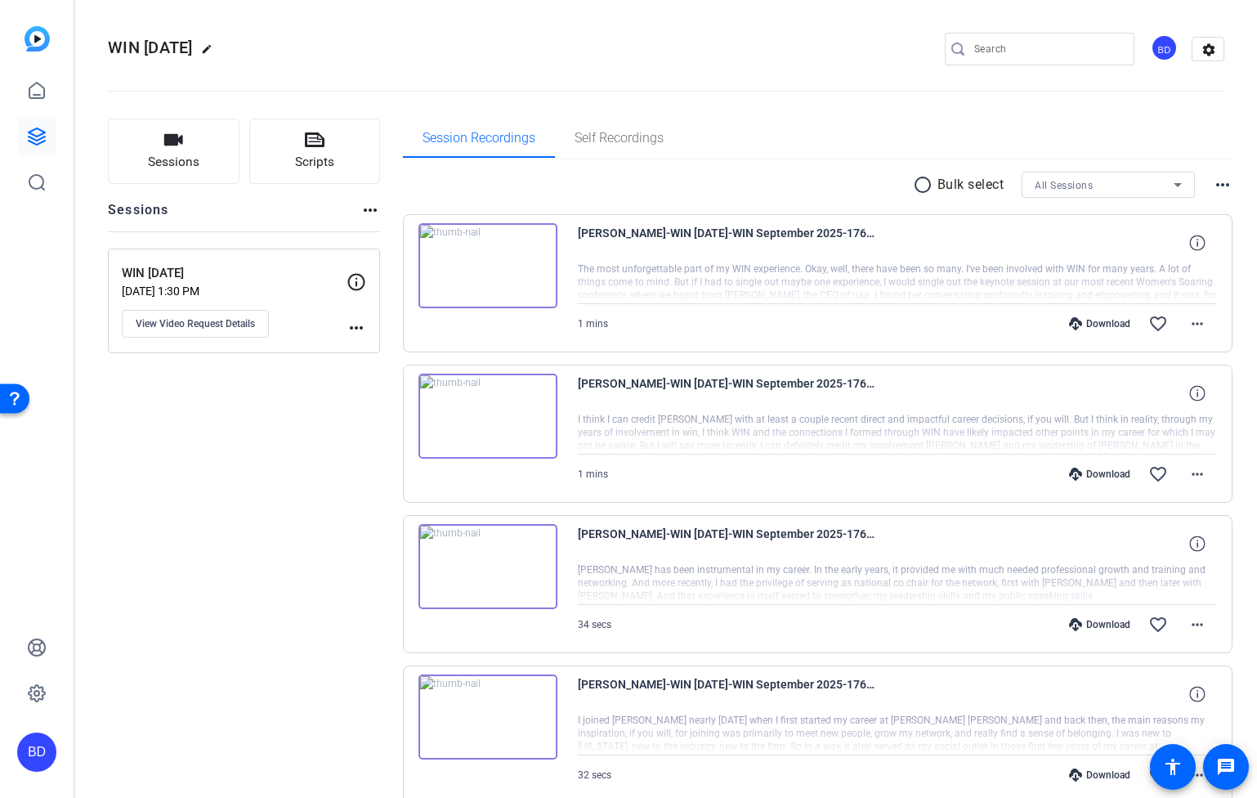
click at [1061, 183] on span "All Sessions" at bounding box center [1064, 185] width 58 height 11
click at [1072, 252] on span "WIN [DATE]" at bounding box center [1052, 244] width 53 height 20
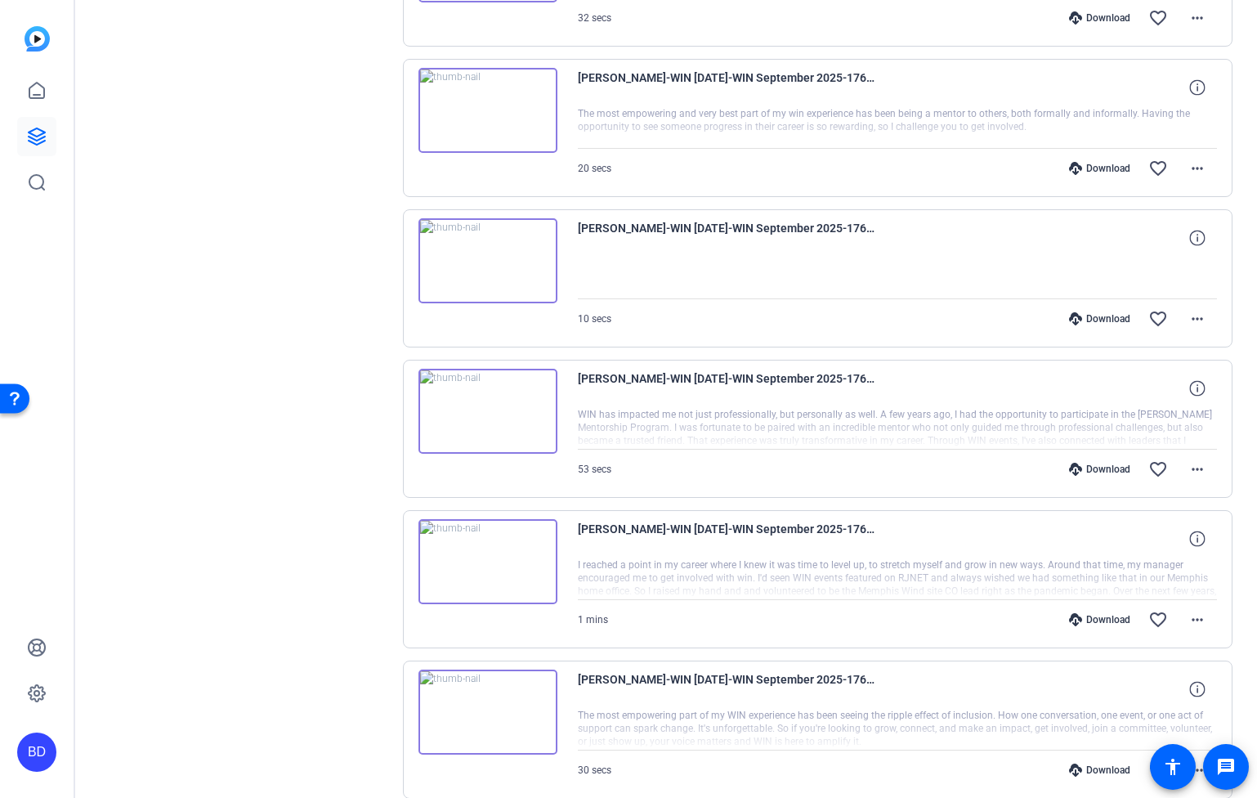
scroll to position [1017, 0]
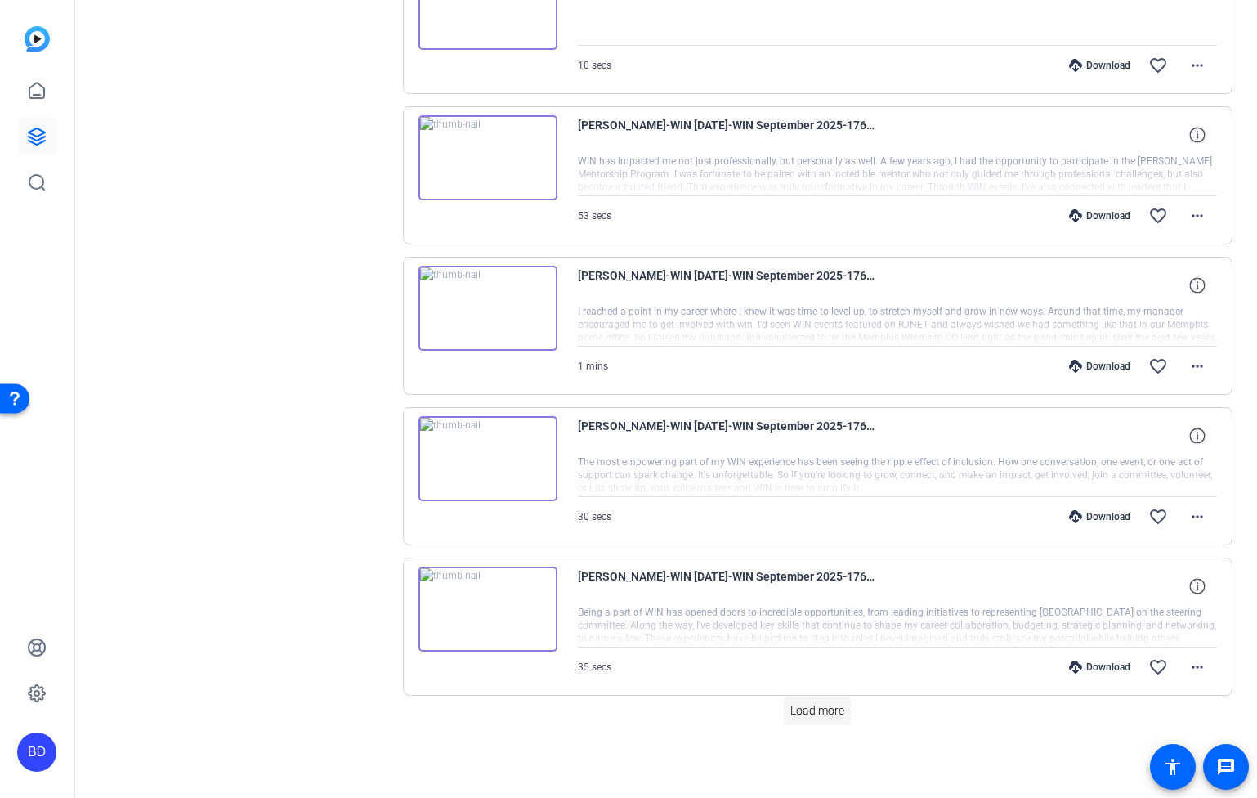
click at [827, 709] on span "Load more" at bounding box center [817, 710] width 54 height 17
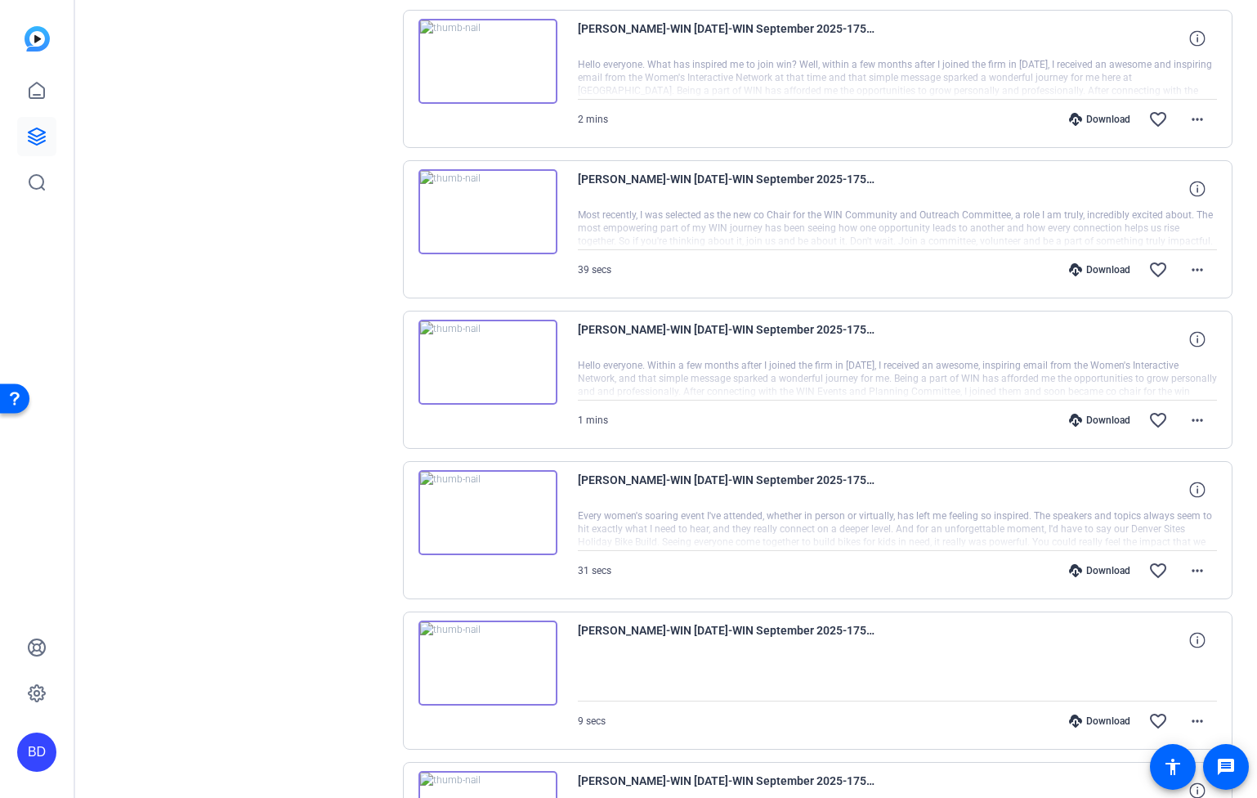
scroll to position [2521, 0]
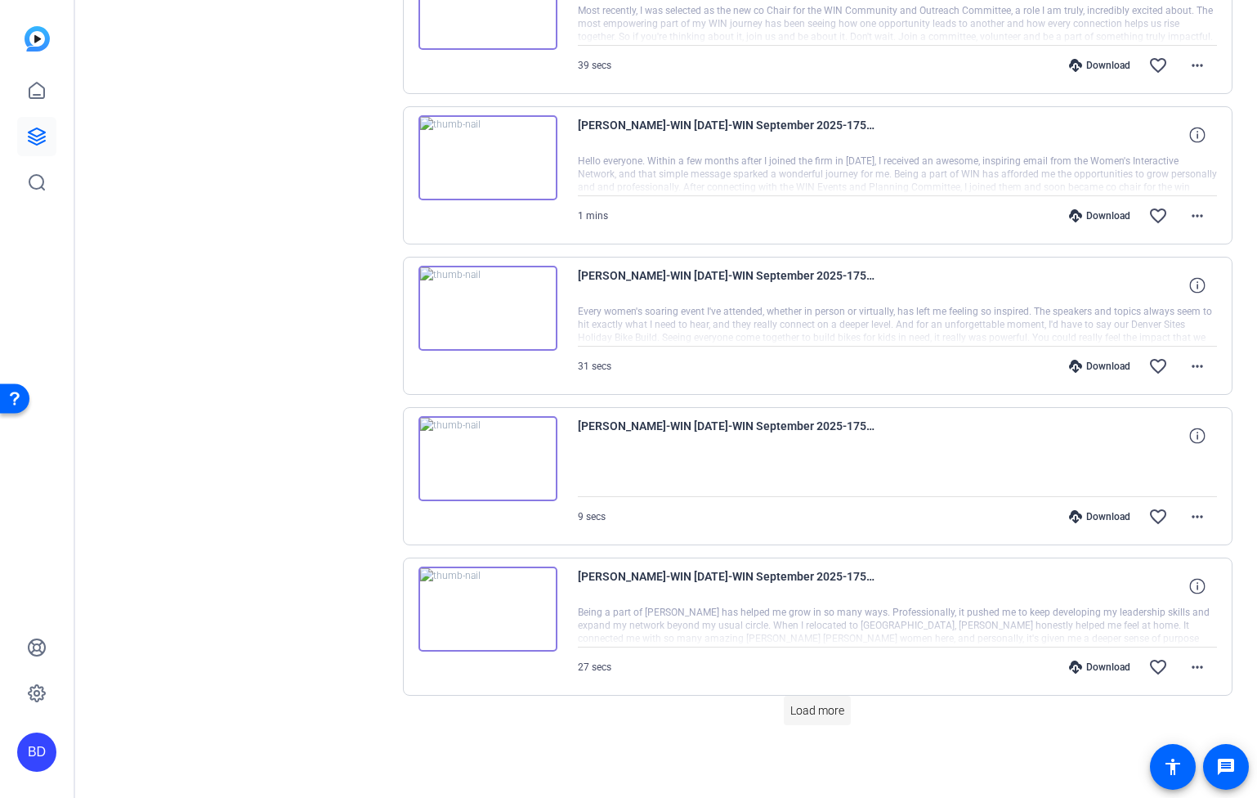
click at [824, 710] on span "Load more" at bounding box center [817, 710] width 54 height 17
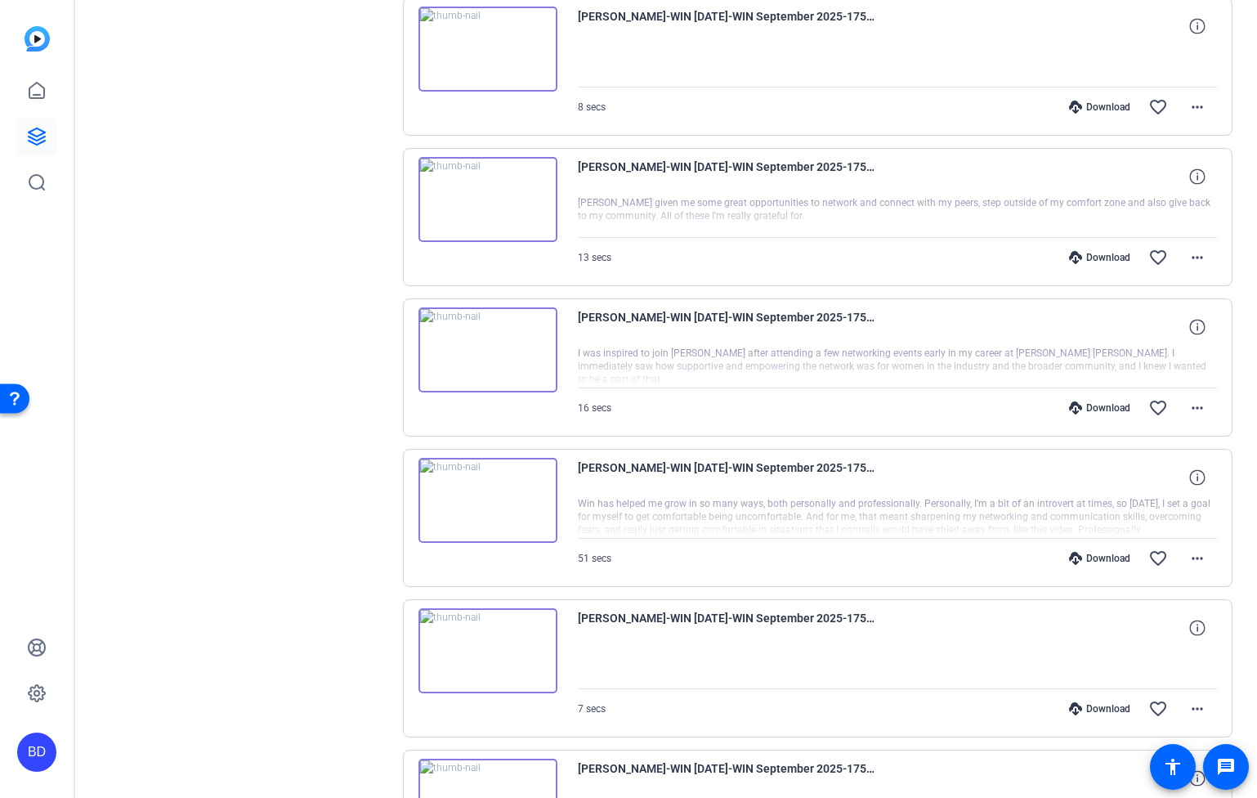
scroll to position [4024, 0]
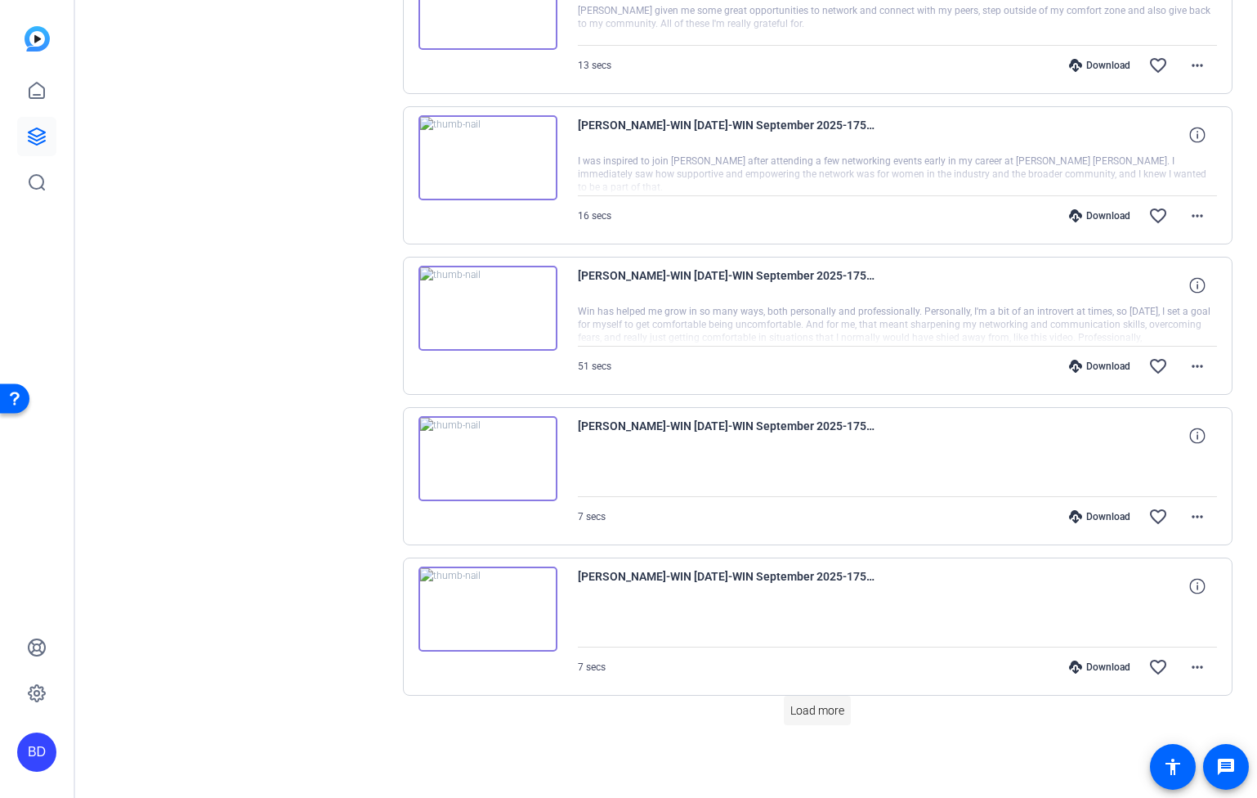
click at [825, 718] on span at bounding box center [817, 710] width 67 height 39
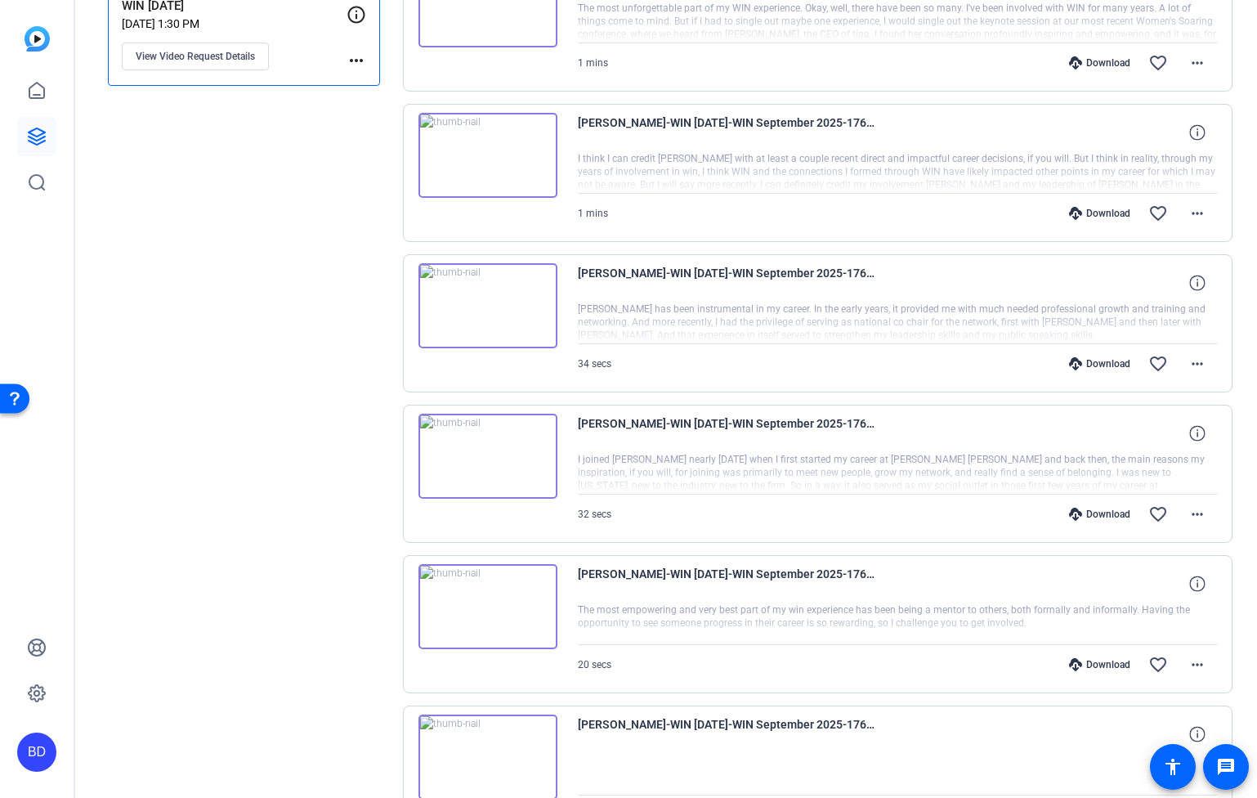
scroll to position [0, 0]
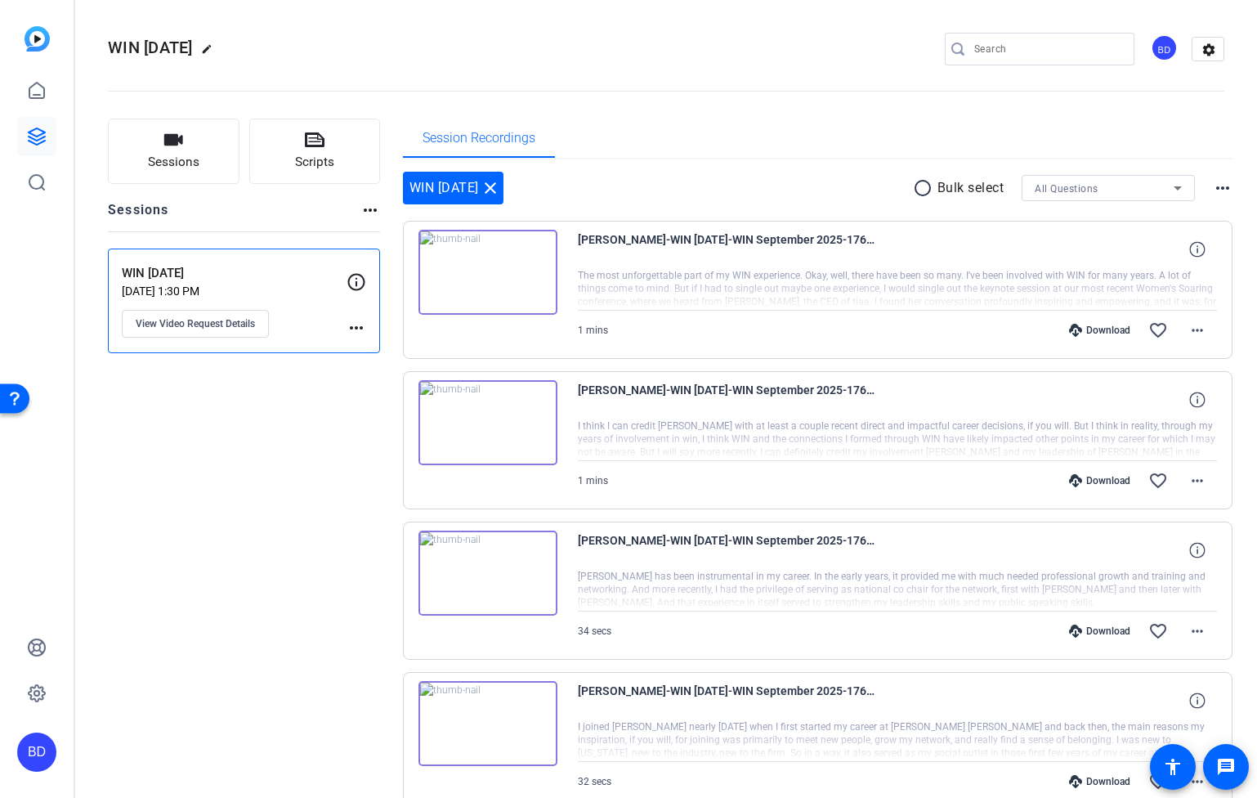
click at [1030, 48] on input "Search" at bounding box center [1047, 49] width 147 height 20
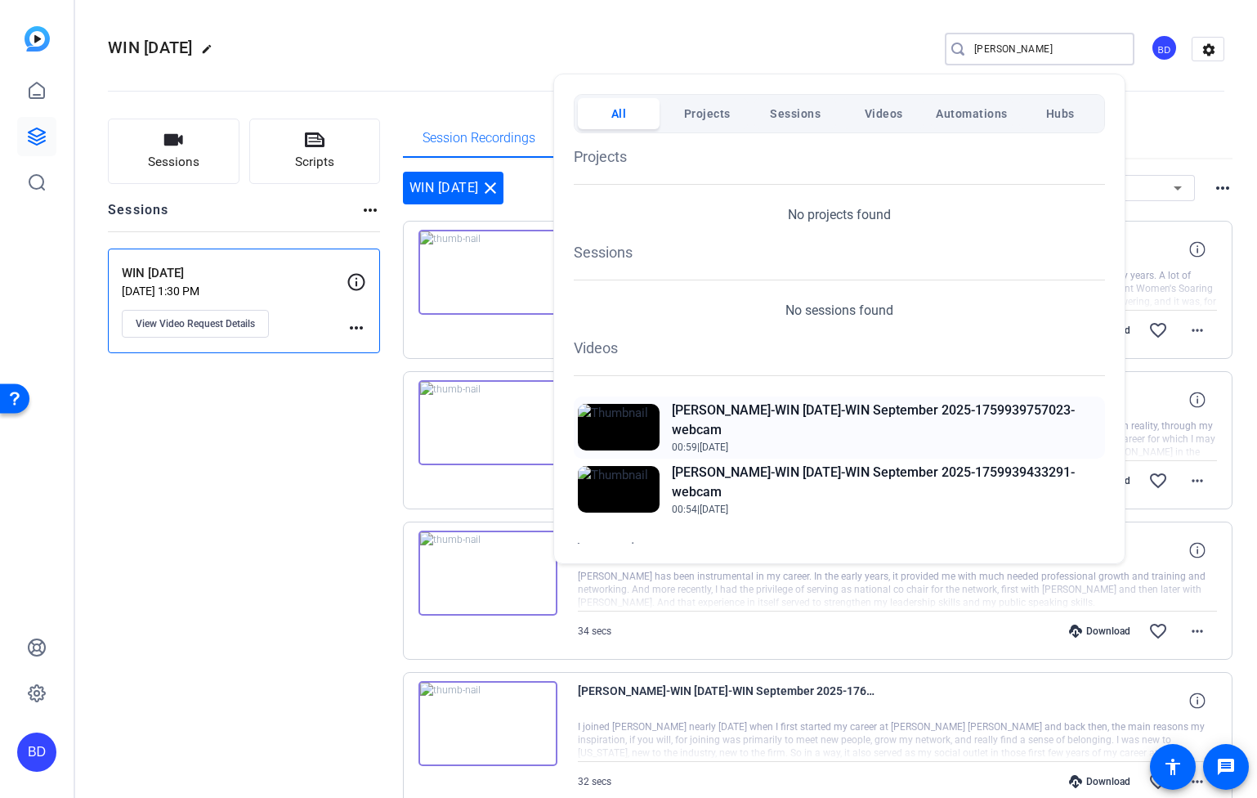
type input "[PERSON_NAME]"
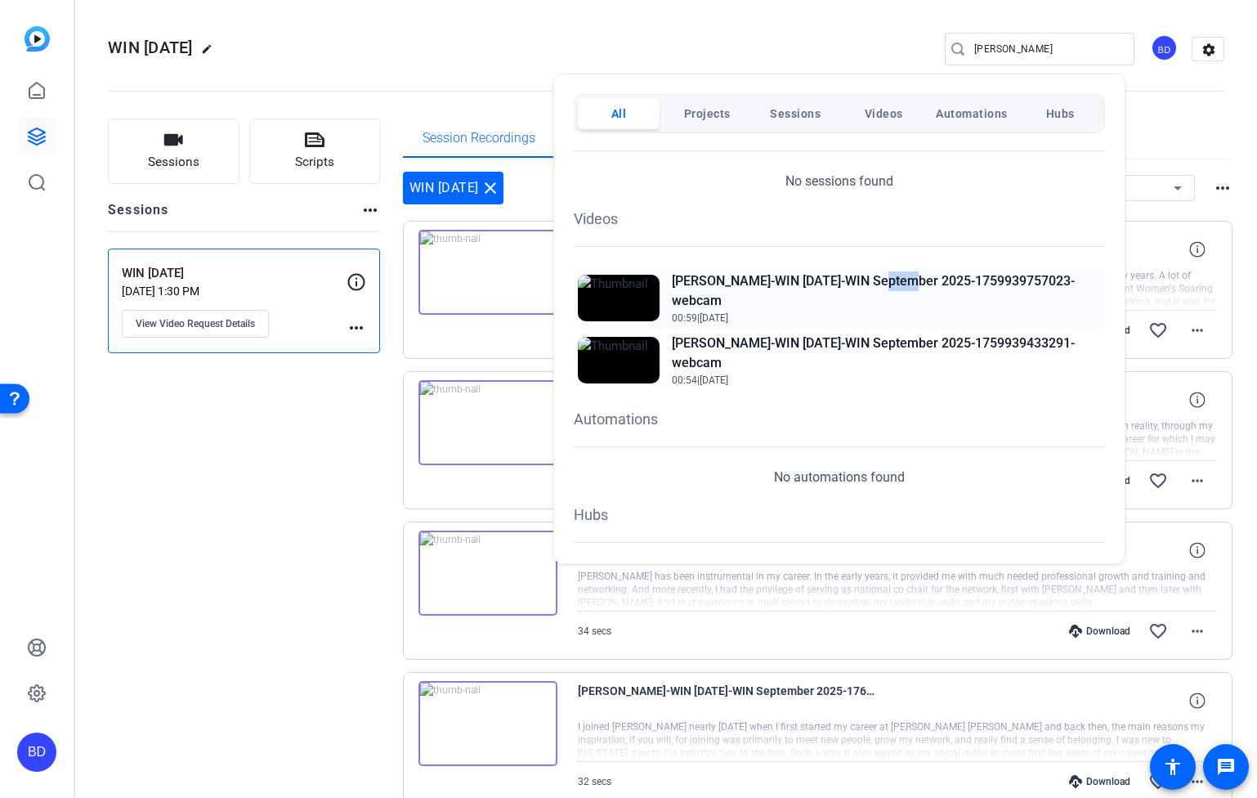
scroll to position [181, 0]
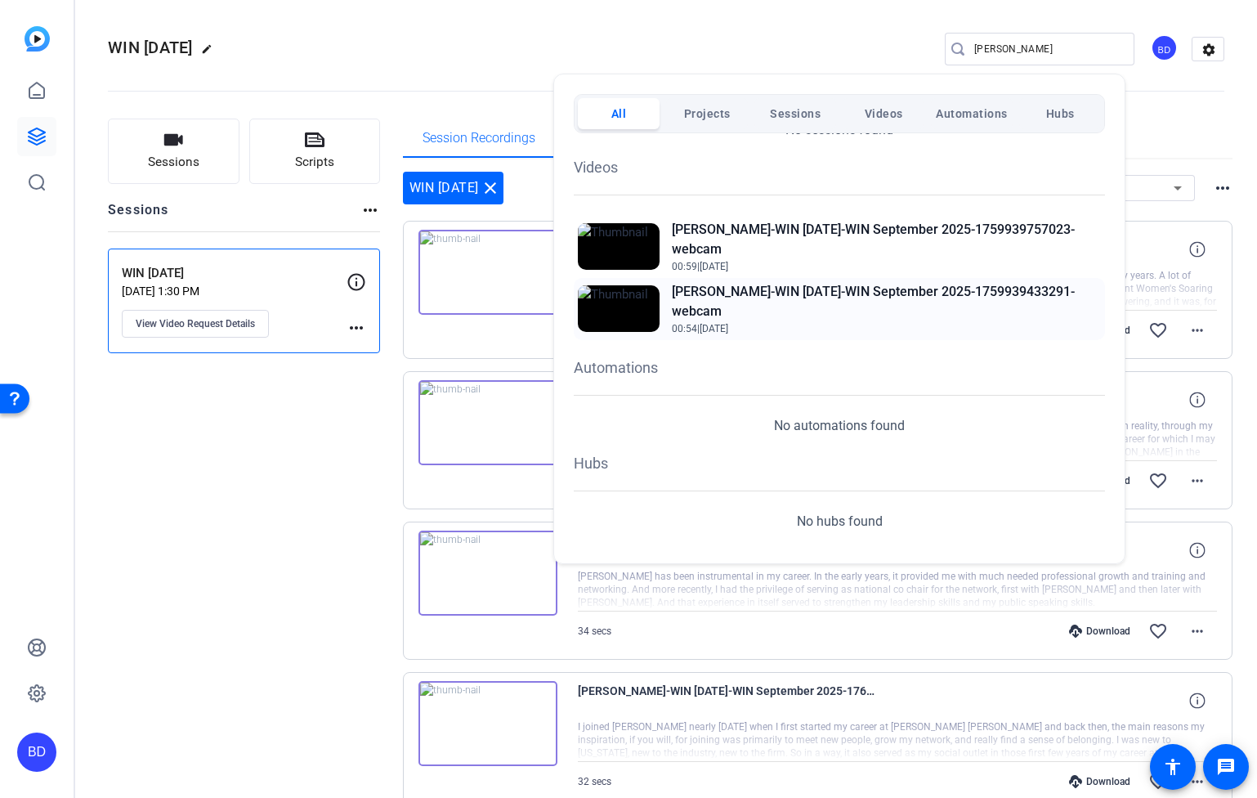
click at [763, 307] on h2 "[PERSON_NAME]-WIN [DATE]-WIN September 2025-1759939433291-webcam" at bounding box center [886, 301] width 429 height 39
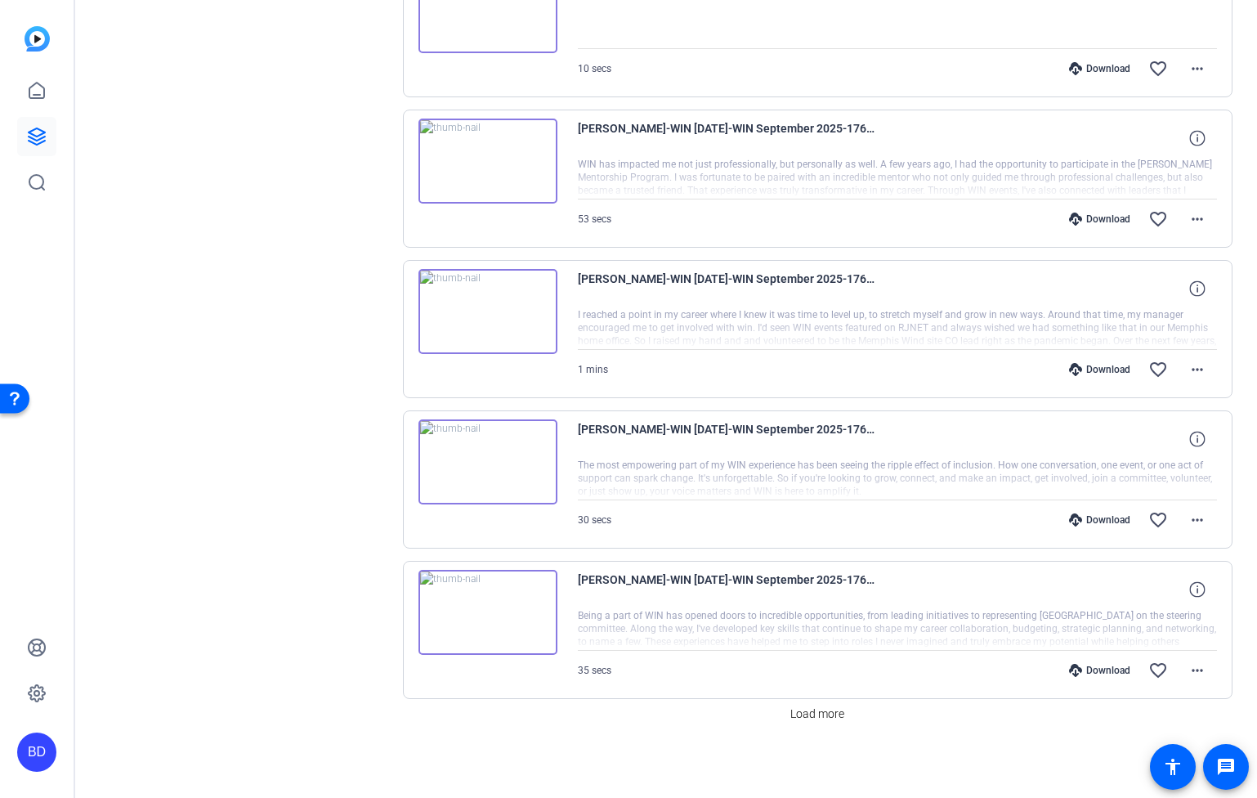
scroll to position [1010, 0]
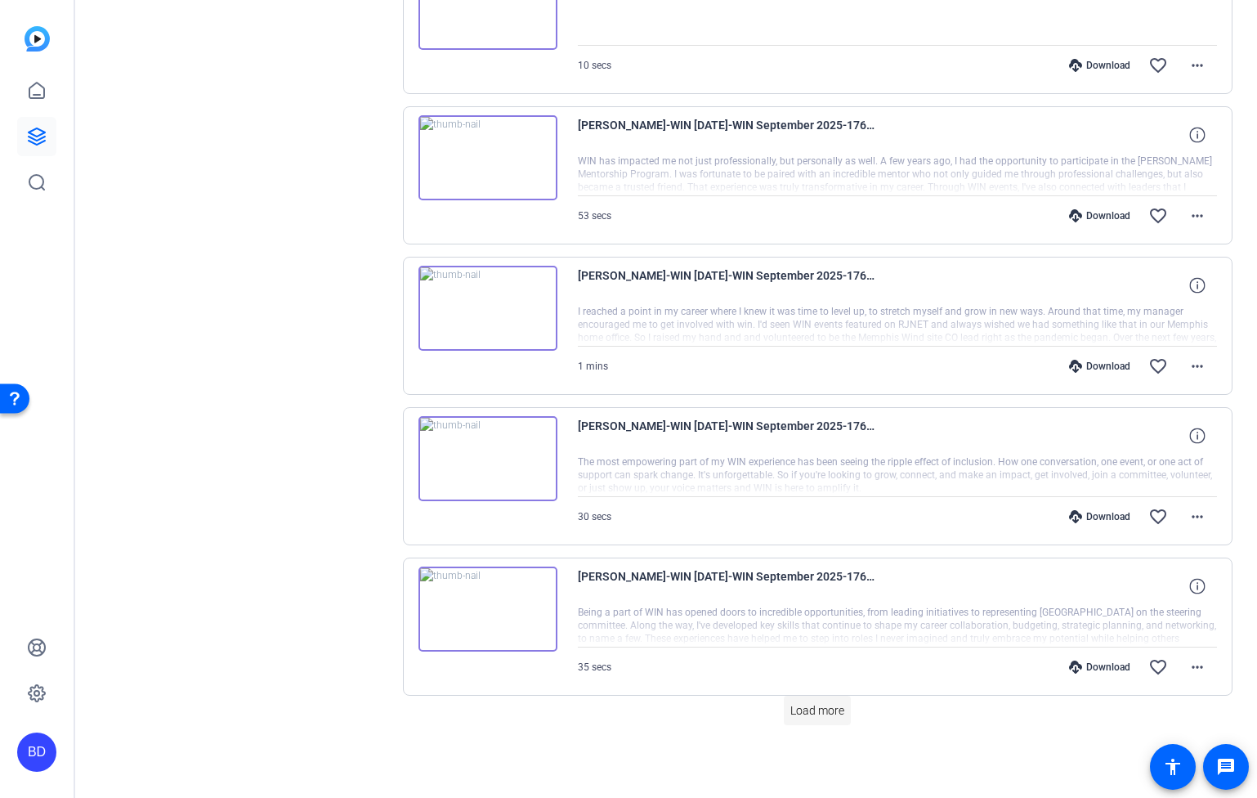
click at [827, 718] on span at bounding box center [817, 710] width 67 height 39
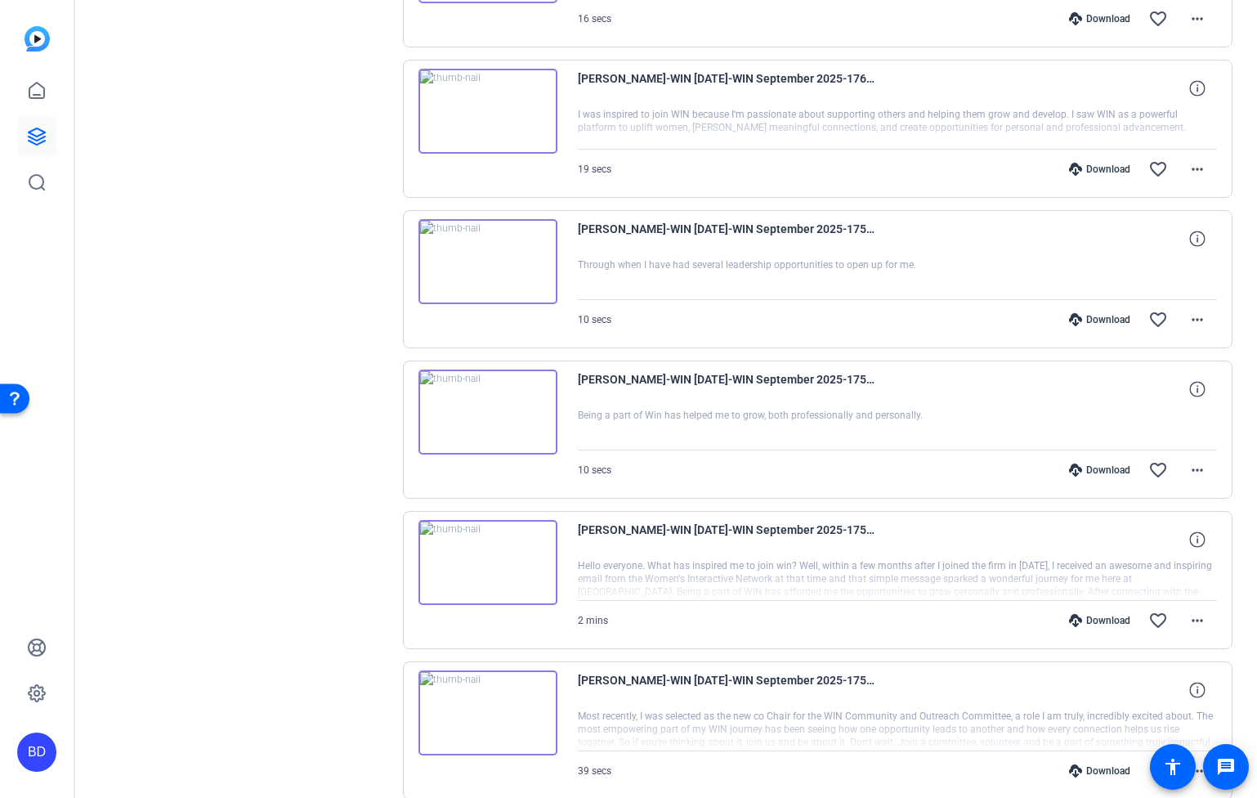
scroll to position [2514, 0]
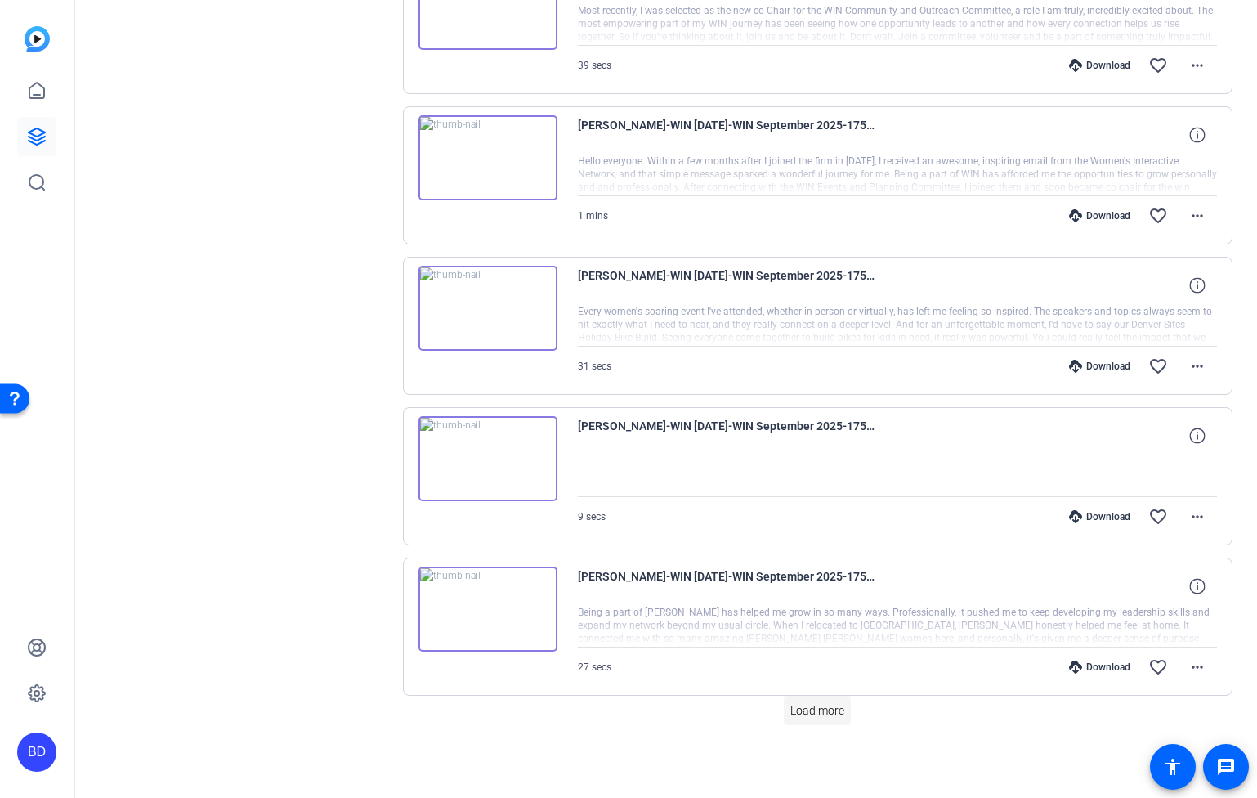
click at [816, 716] on span "Load more" at bounding box center [817, 710] width 54 height 17
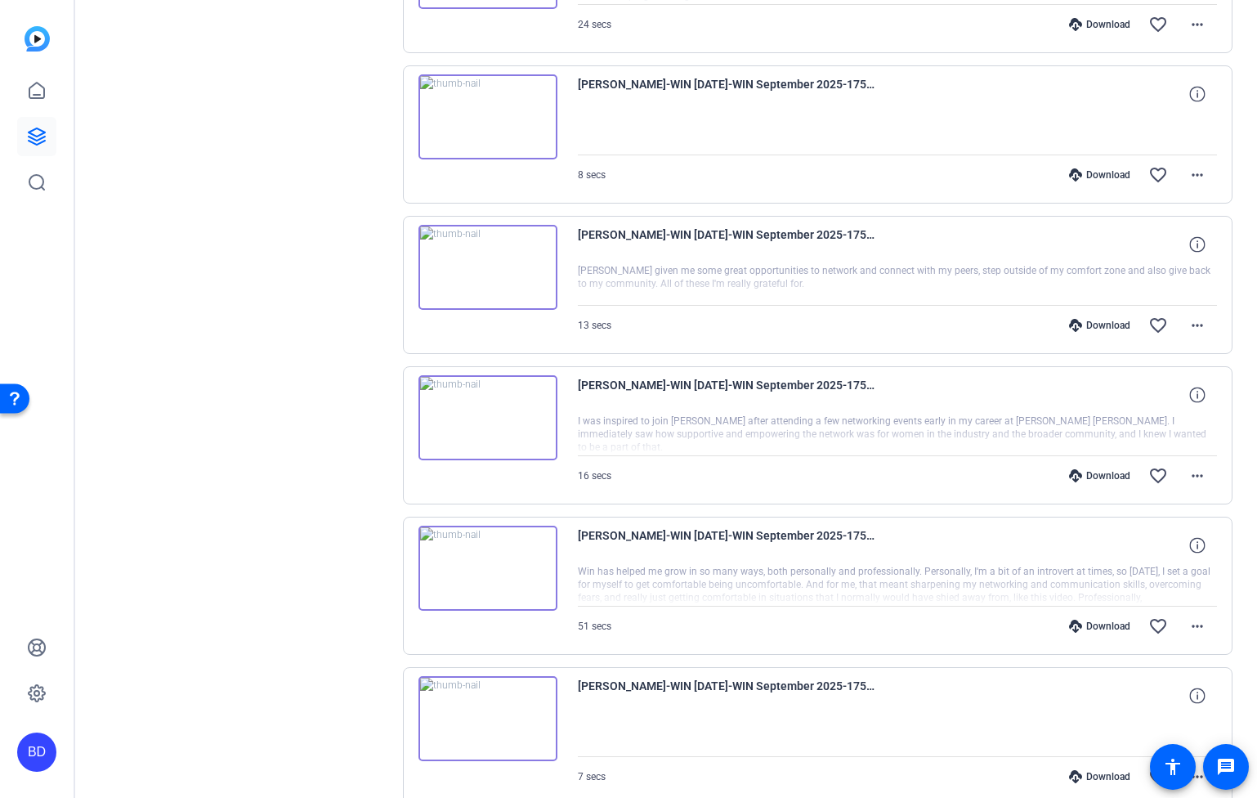
scroll to position [4018, 0]
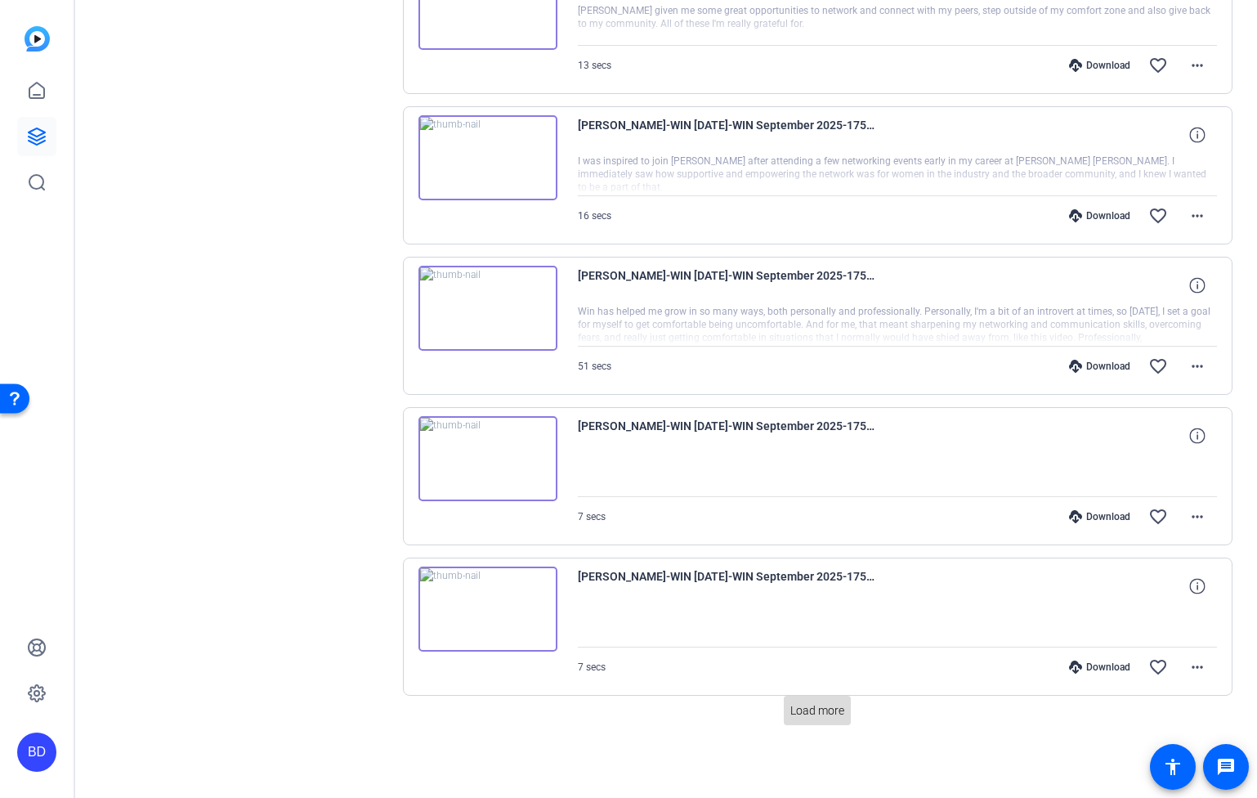
click at [816, 720] on span at bounding box center [817, 710] width 67 height 39
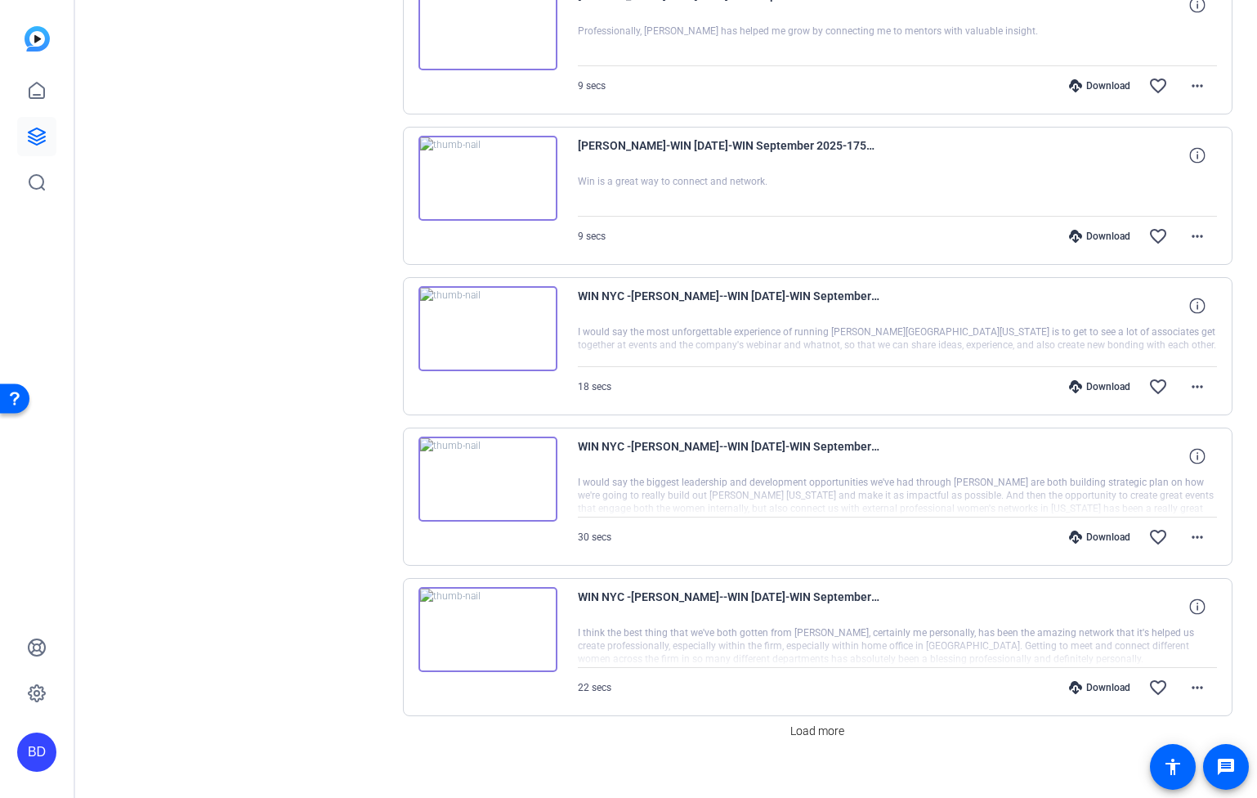
scroll to position [5522, 0]
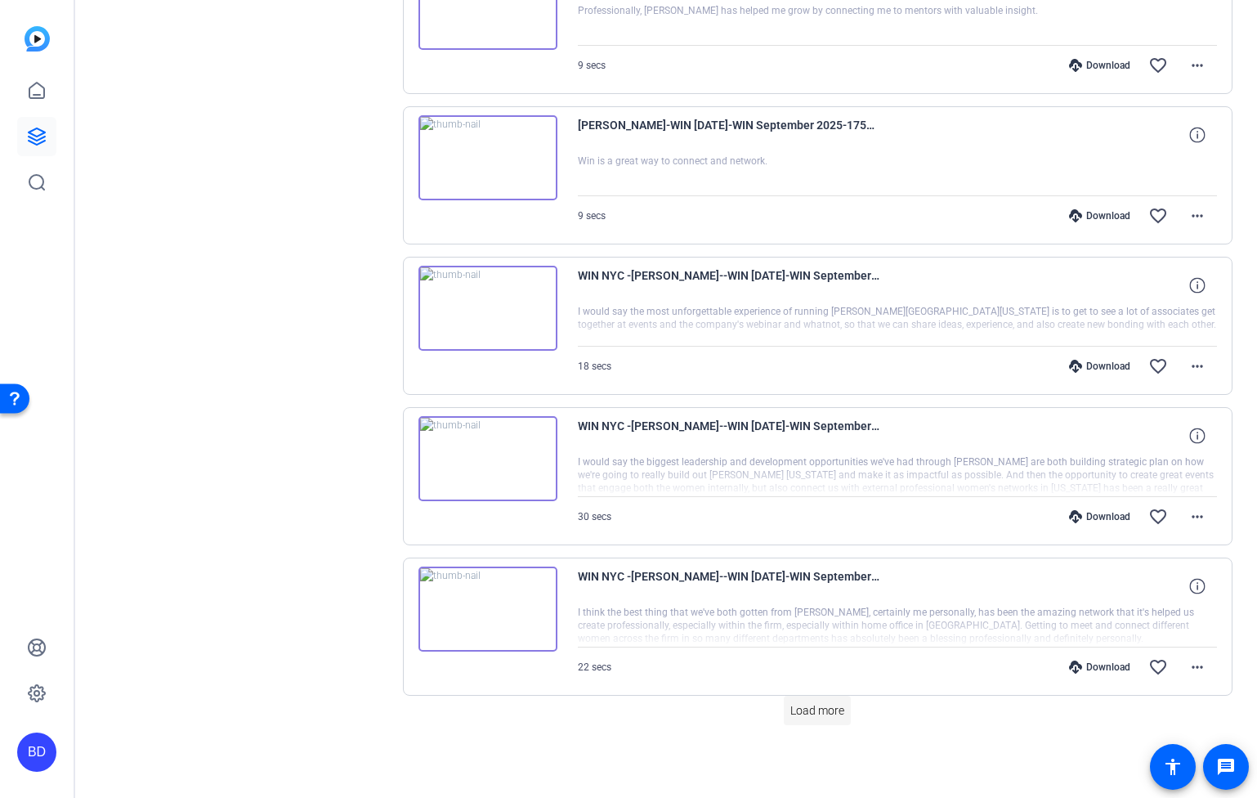
click at [838, 709] on span "Load more" at bounding box center [817, 710] width 54 height 17
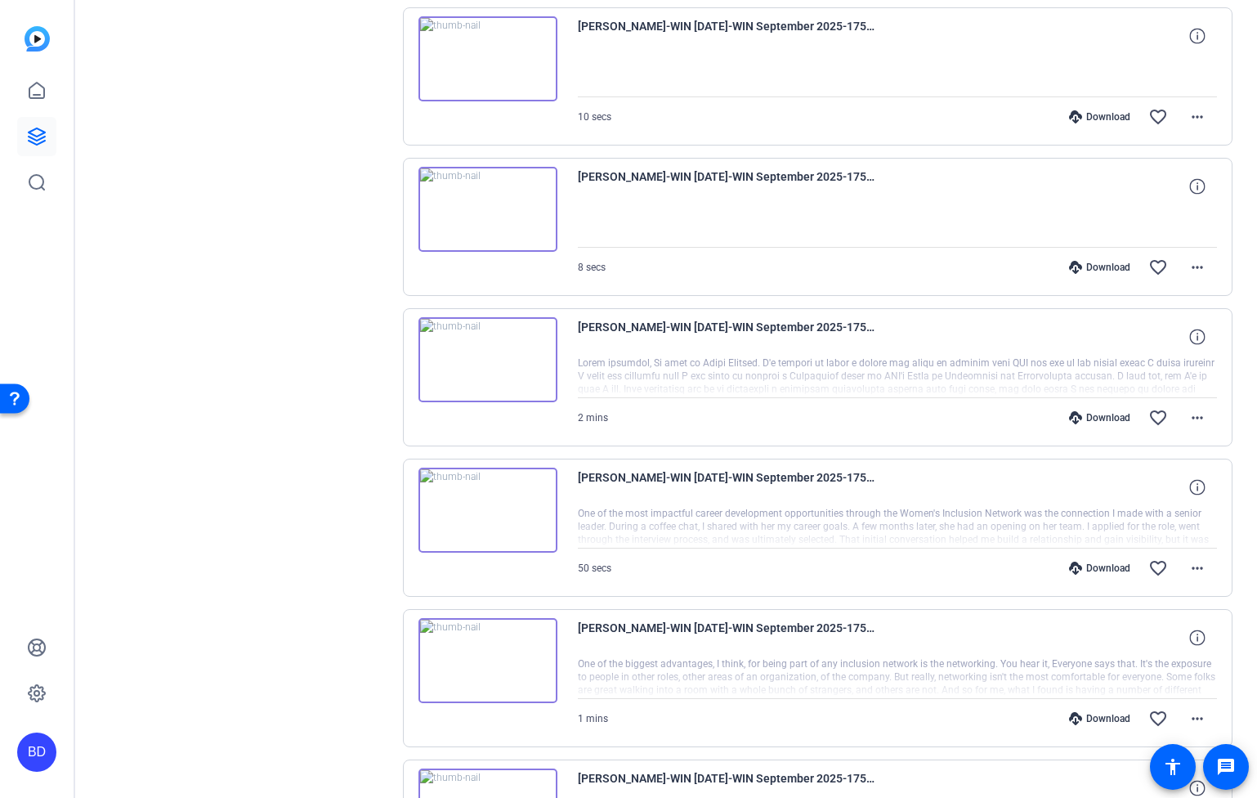
scroll to position [7025, 0]
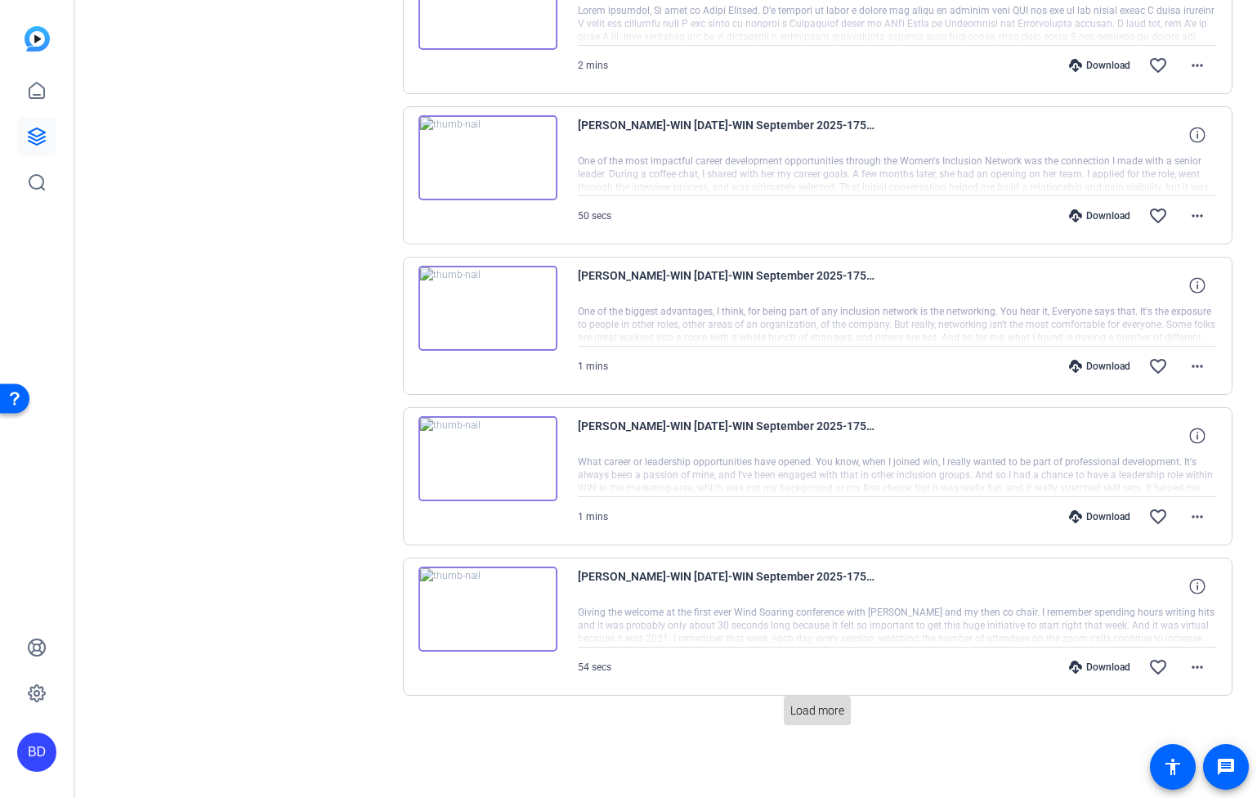
click at [831, 718] on span "Load more" at bounding box center [817, 710] width 54 height 17
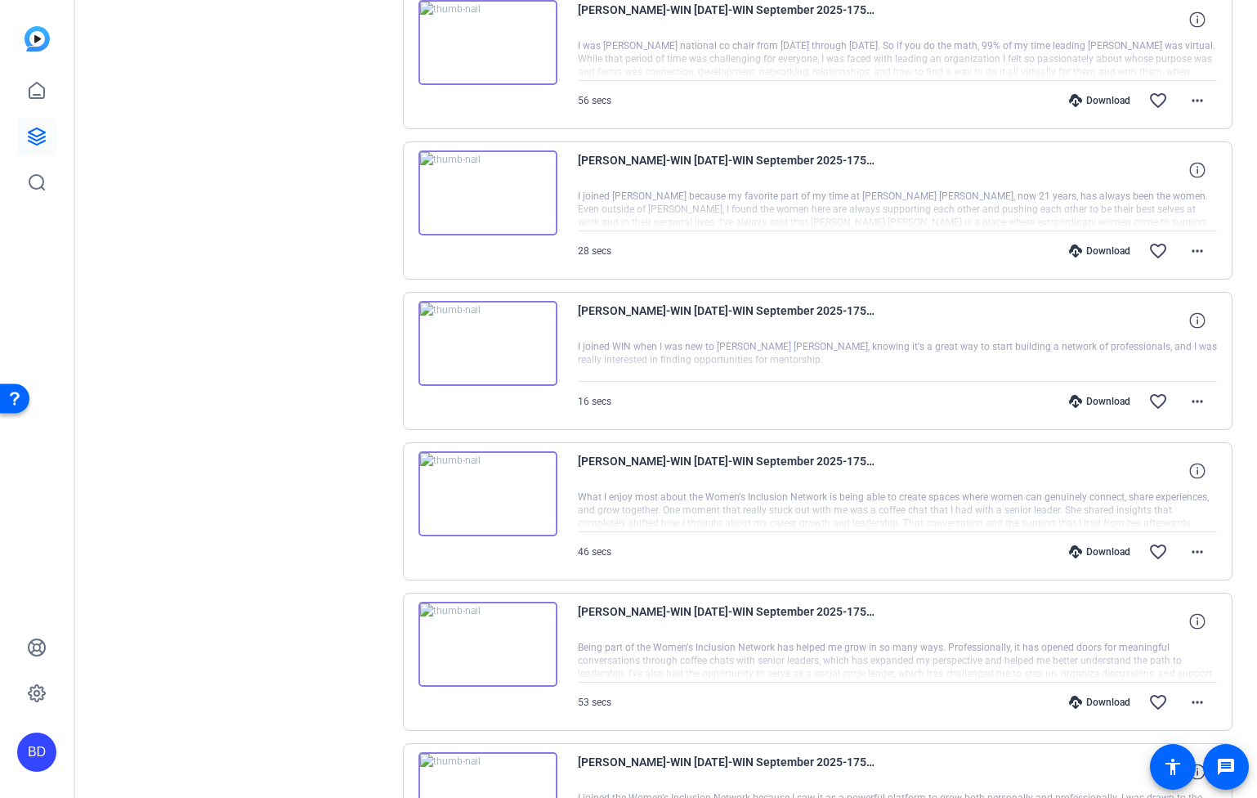
scroll to position [8529, 0]
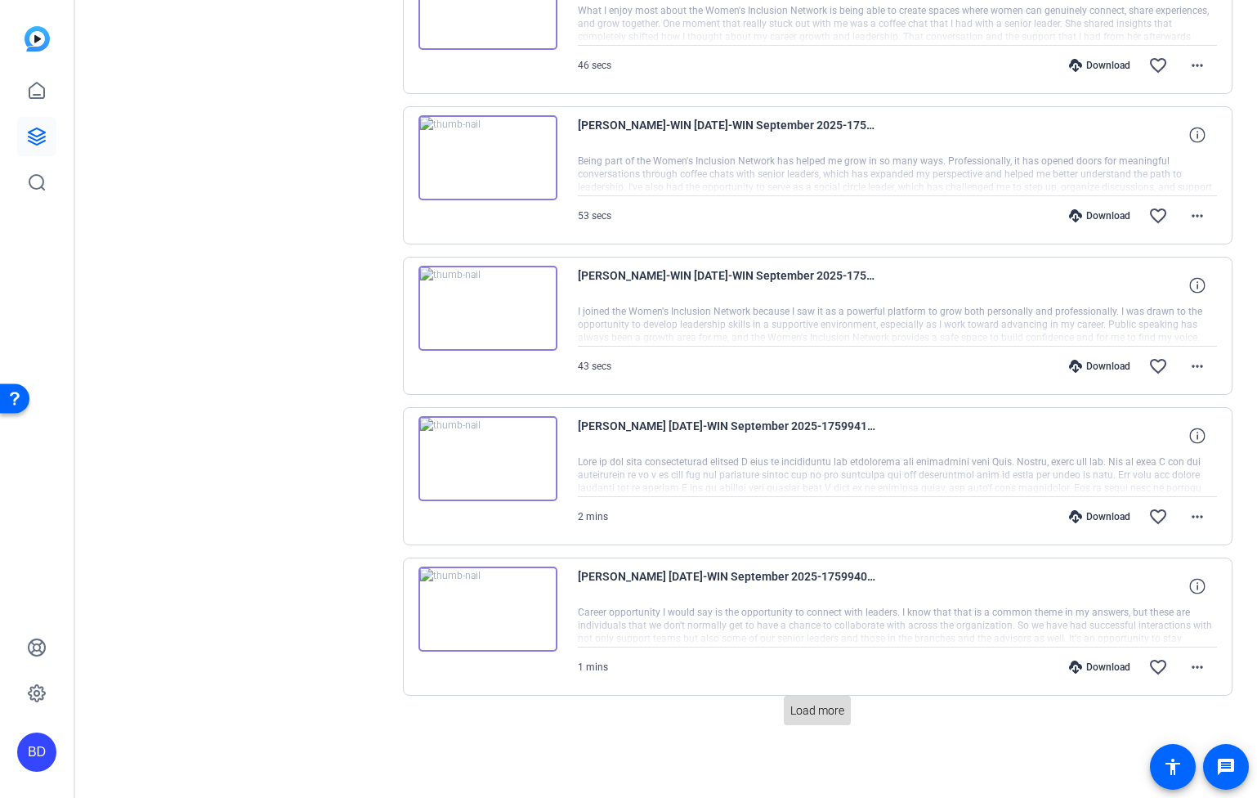
click at [827, 696] on span at bounding box center [817, 710] width 67 height 39
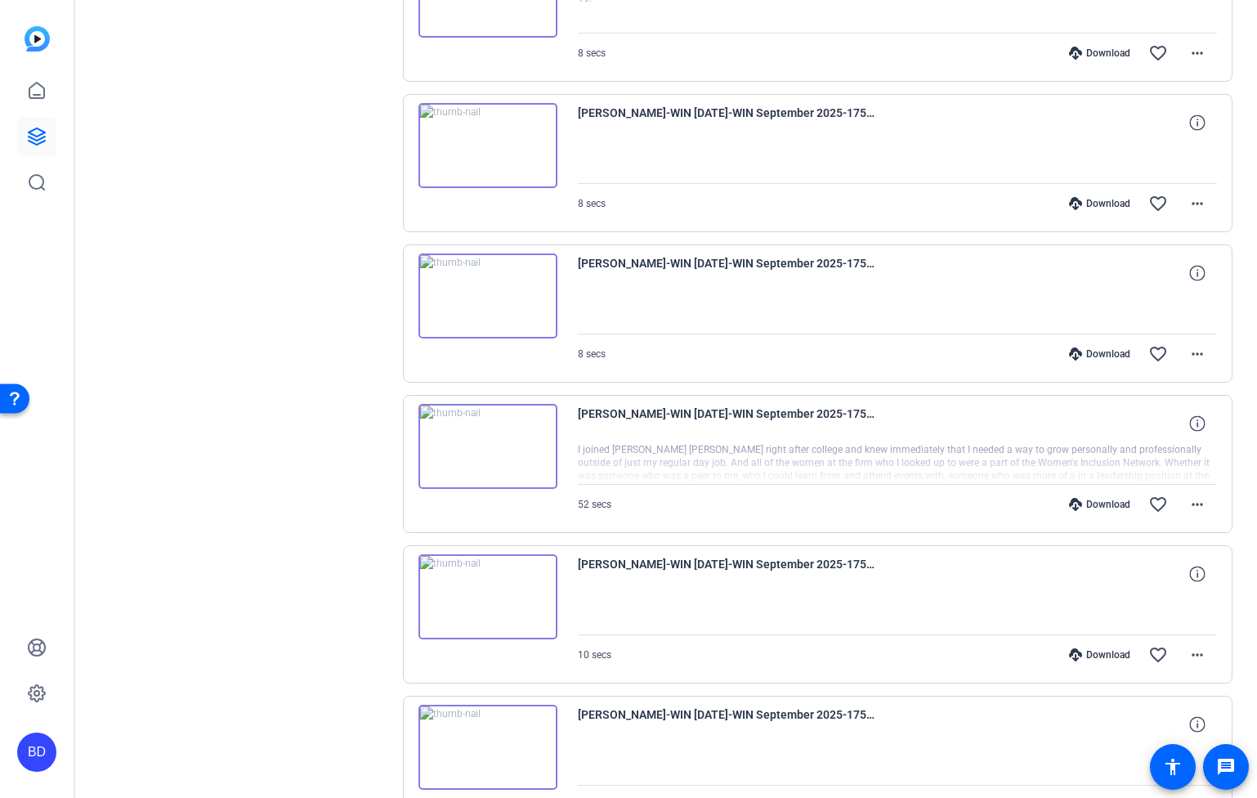
scroll to position [10033, 0]
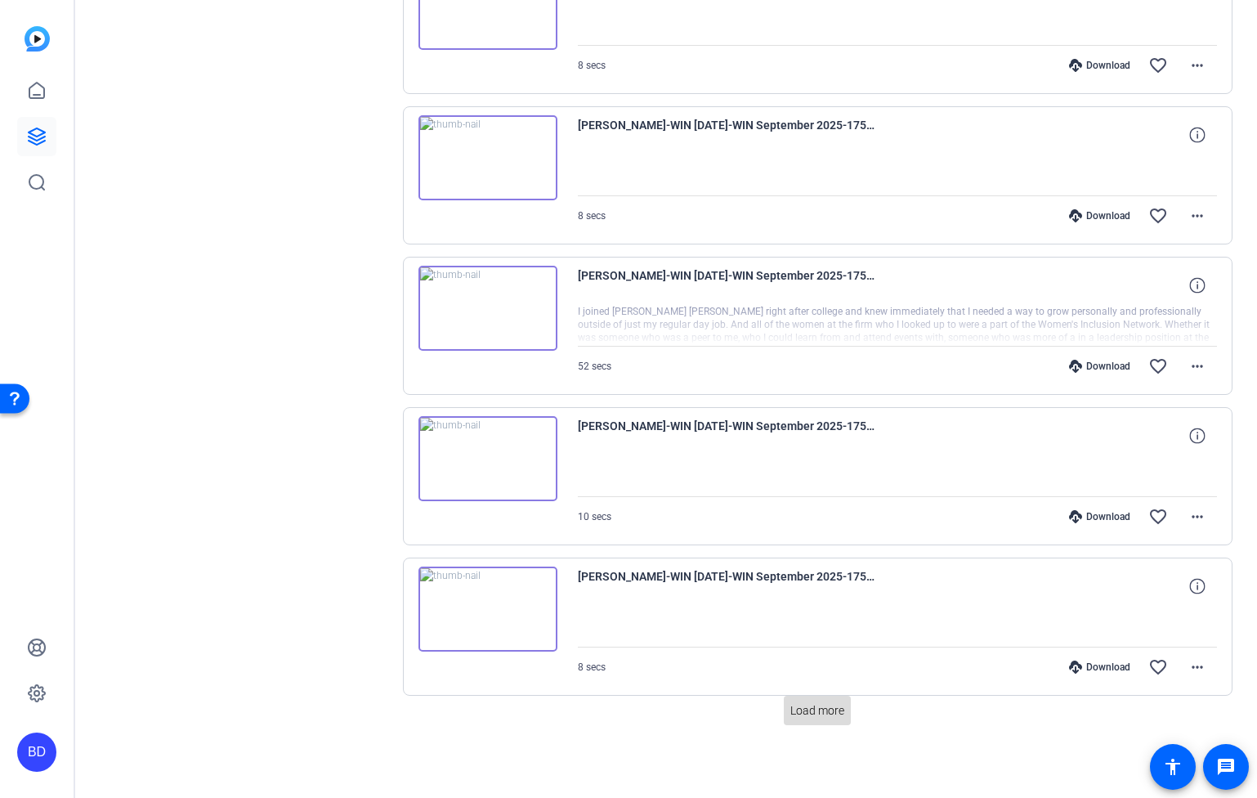
click at [833, 714] on span "Load more" at bounding box center [817, 710] width 54 height 17
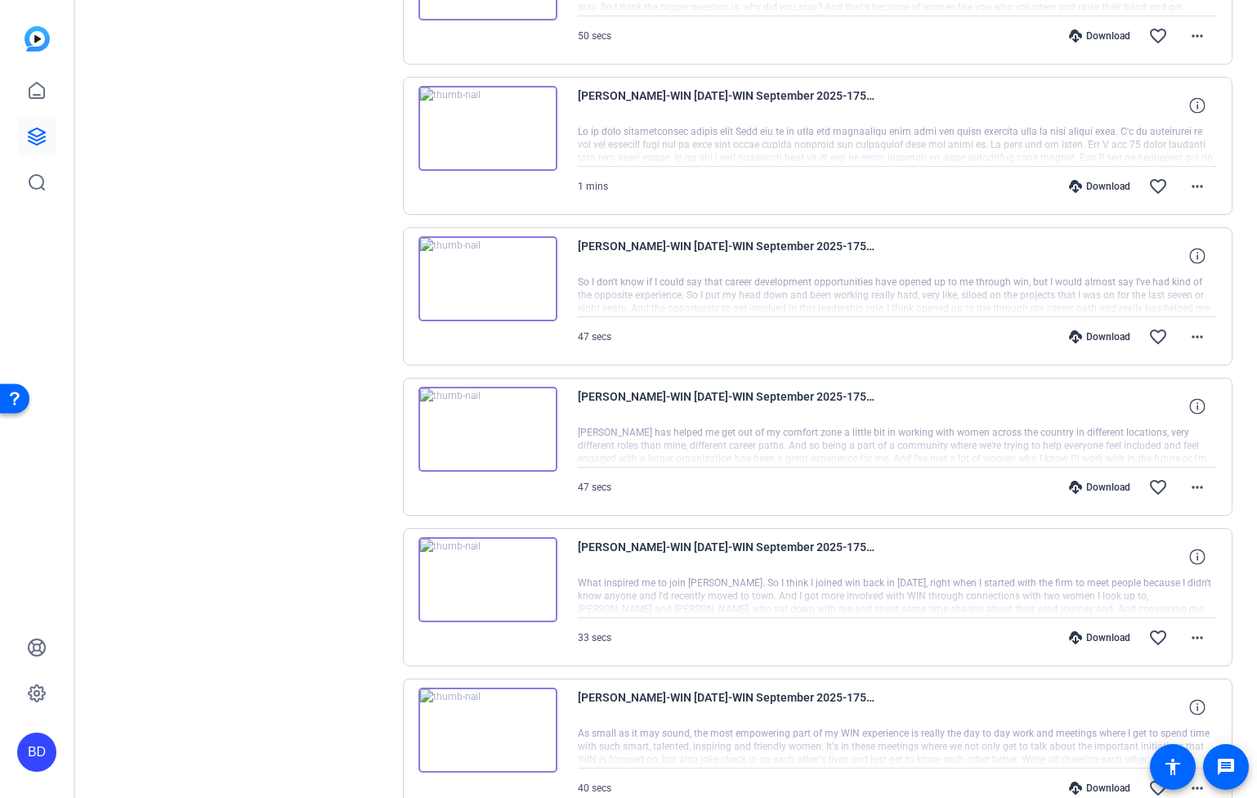
scroll to position [11537, 0]
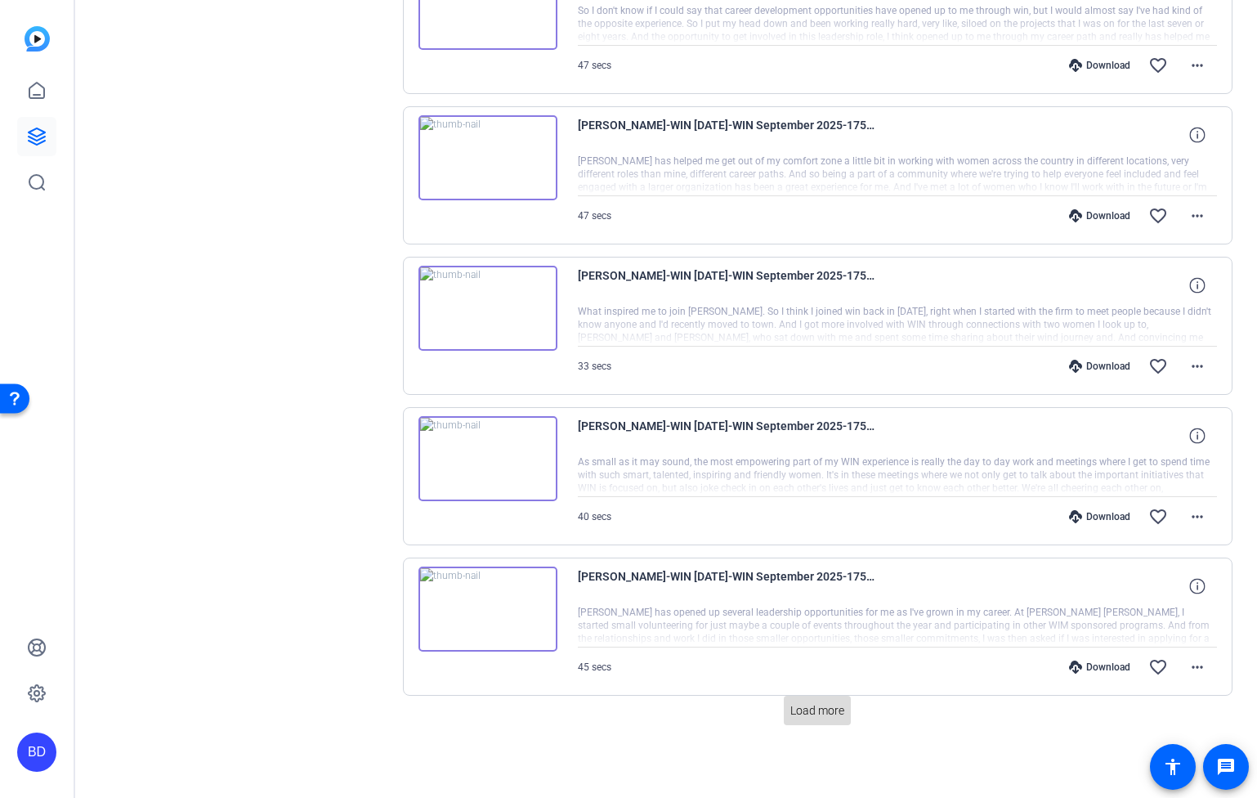
click at [840, 717] on span at bounding box center [817, 710] width 67 height 39
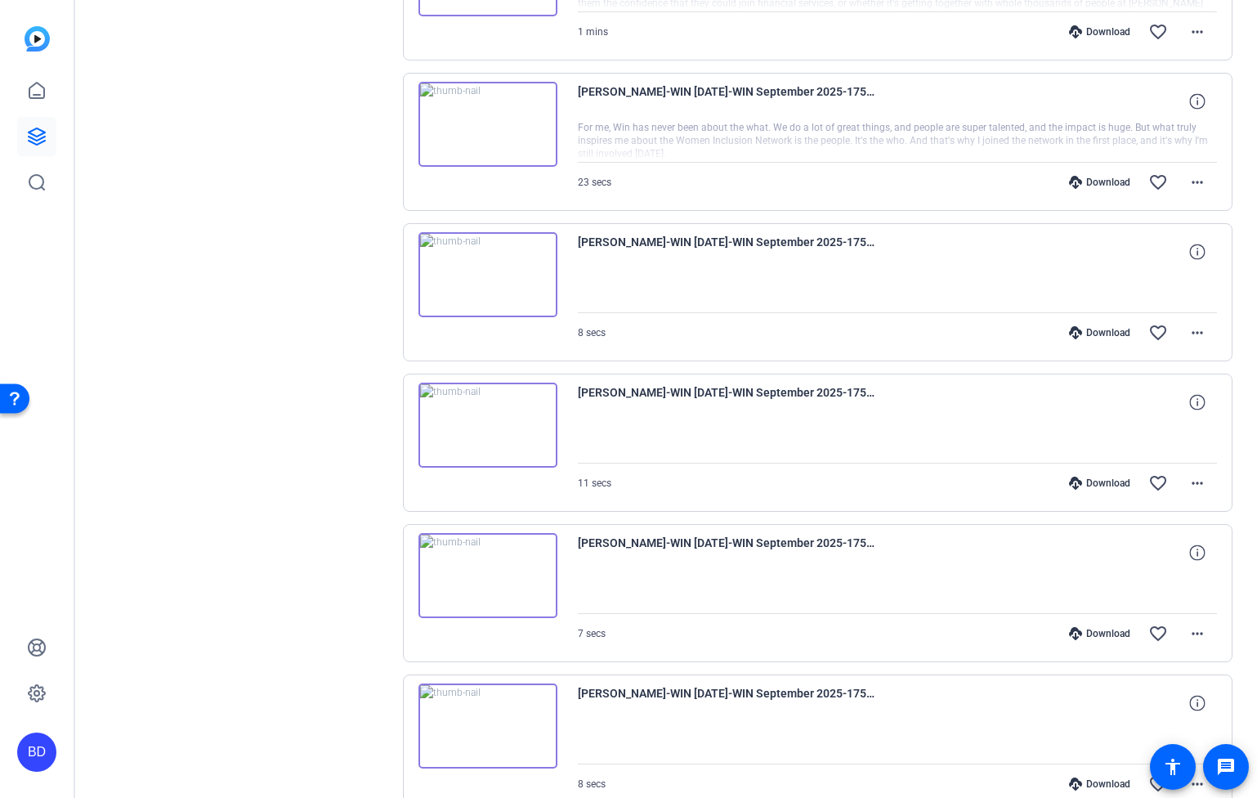
scroll to position [13041, 0]
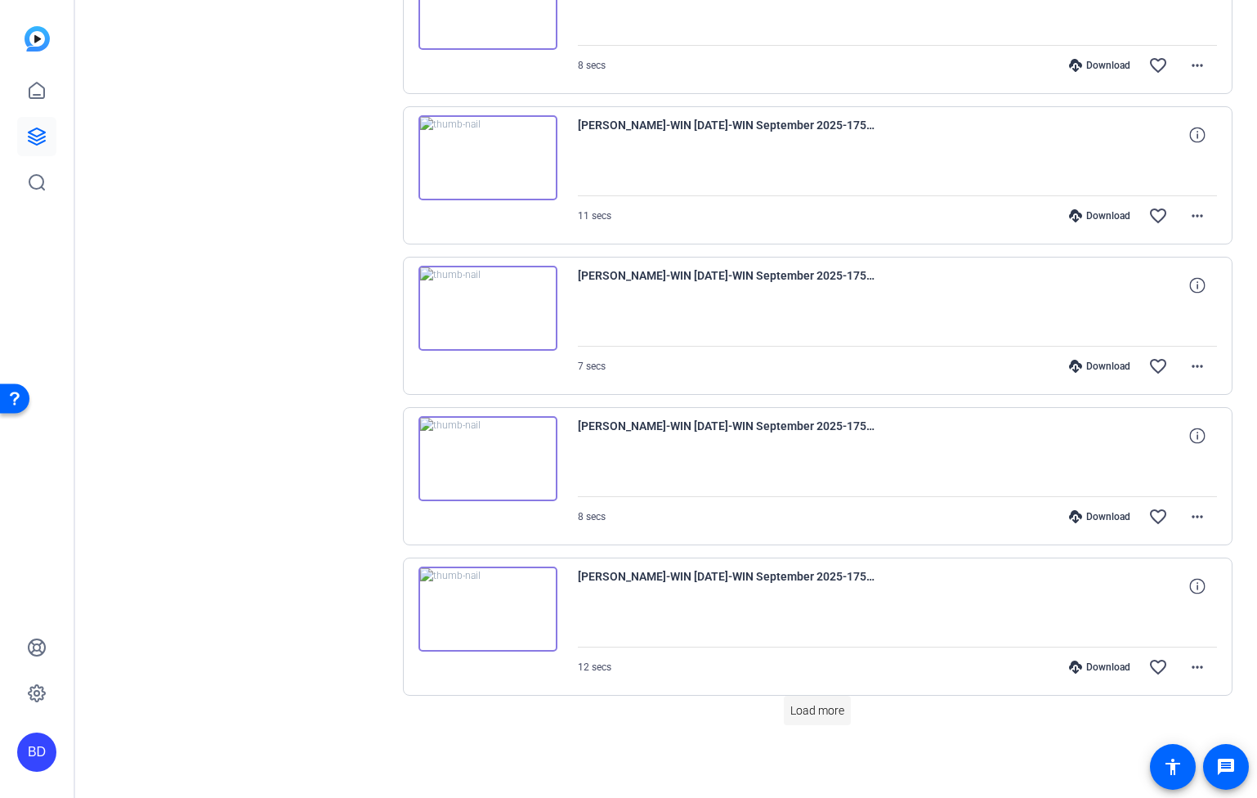
click at [831, 719] on span at bounding box center [817, 710] width 67 height 39
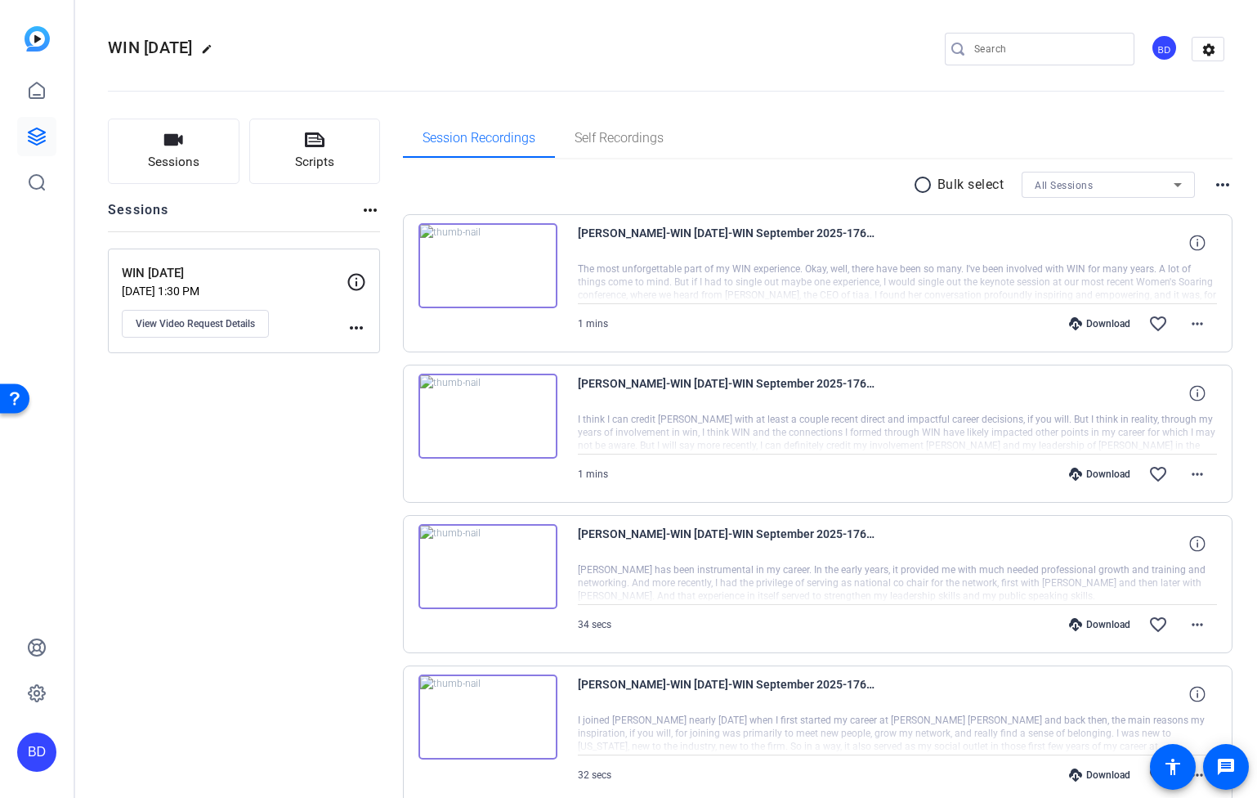
scroll to position [9158, 0]
